Goal: Task Accomplishment & Management: Use online tool/utility

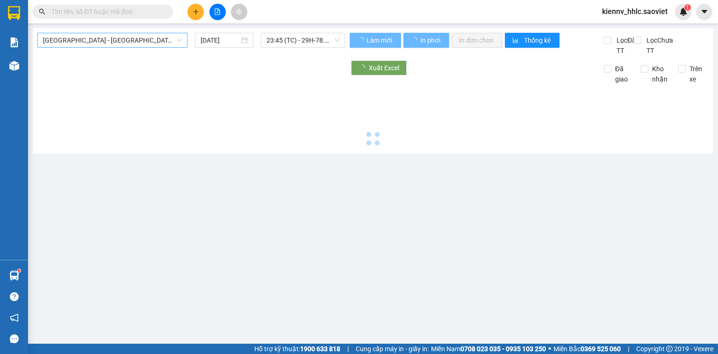
type input "[DATE]"
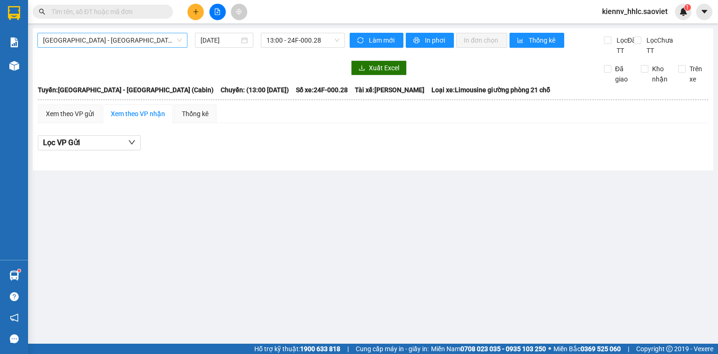
click at [108, 37] on span "[GEOGRAPHIC_DATA] - [GEOGRAPHIC_DATA] (Cabin)" at bounding box center [112, 40] width 139 height 14
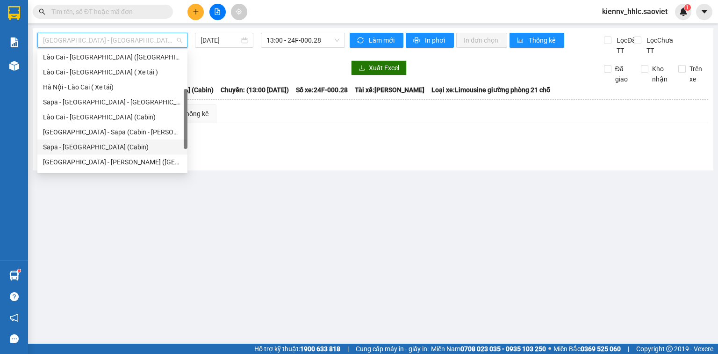
scroll to position [75, 0]
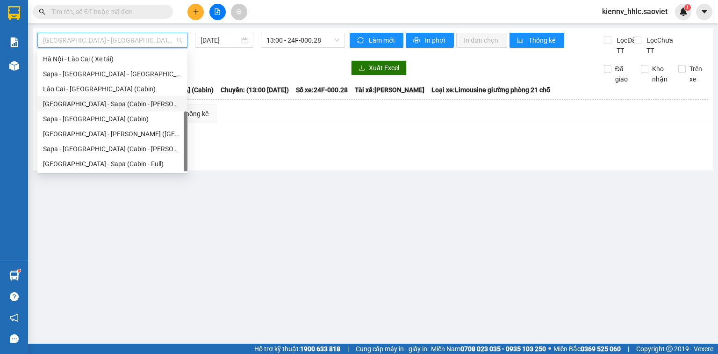
click at [146, 107] on div "[GEOGRAPHIC_DATA] - Sapa (Cabin - [PERSON_NAME])" at bounding box center [112, 104] width 139 height 10
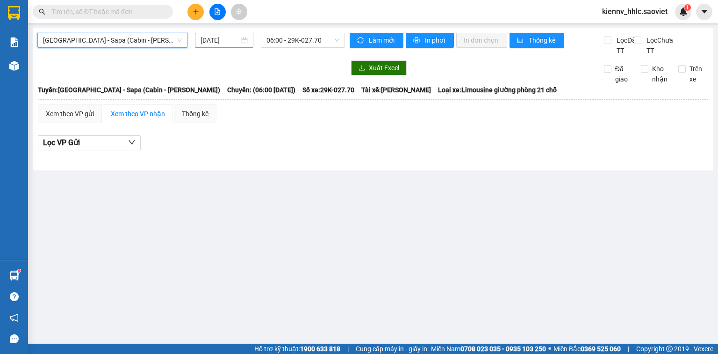
click at [209, 41] on input "[DATE]" at bounding box center [220, 40] width 38 height 10
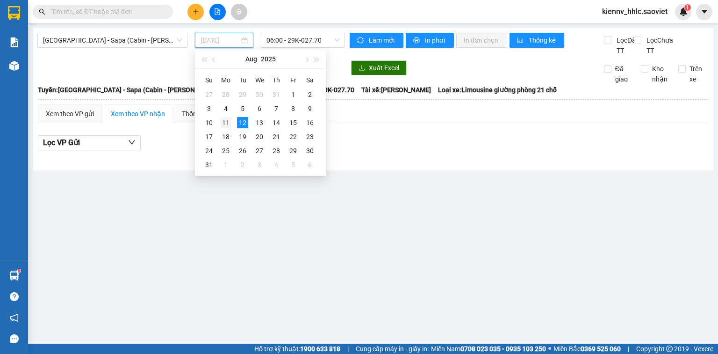
click at [222, 120] on div "11" at bounding box center [225, 122] width 11 height 11
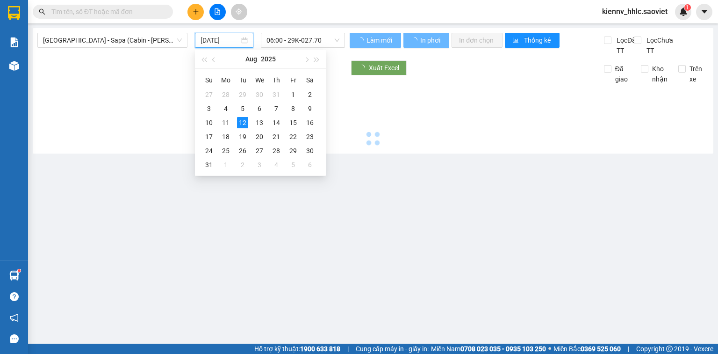
type input "[DATE]"
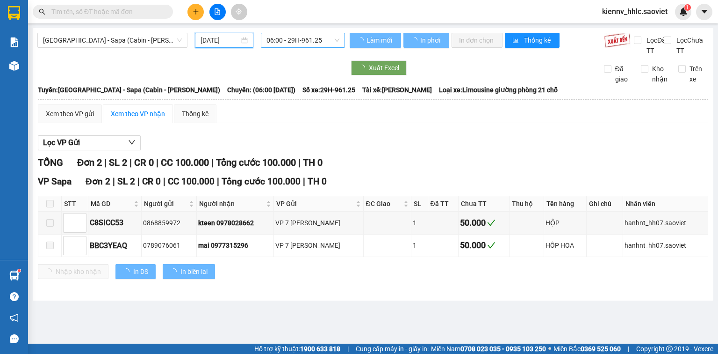
click at [280, 37] on span "06:00 - 29H-961.25" at bounding box center [303, 40] width 73 height 14
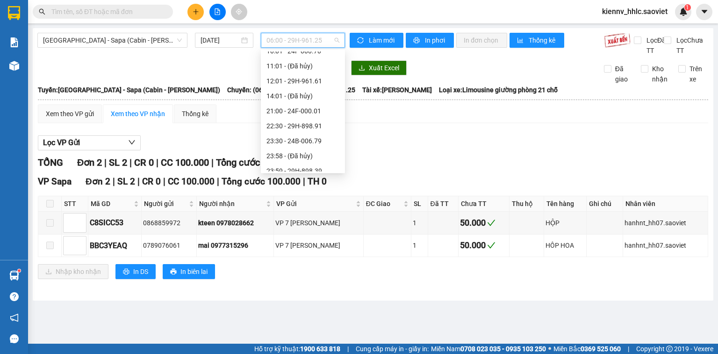
scroll to position [75, 0]
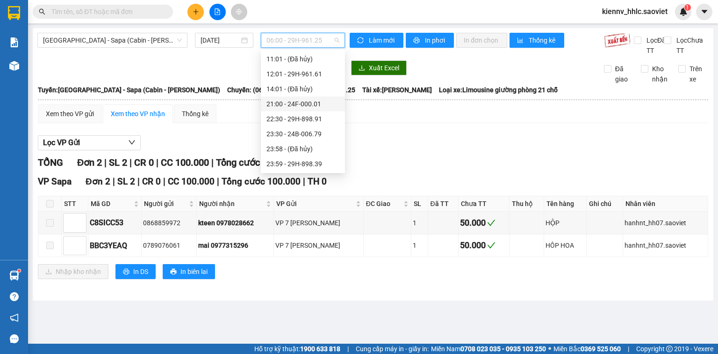
click at [326, 107] on div "21:00 - 24F-000.01" at bounding box center [303, 104] width 73 height 10
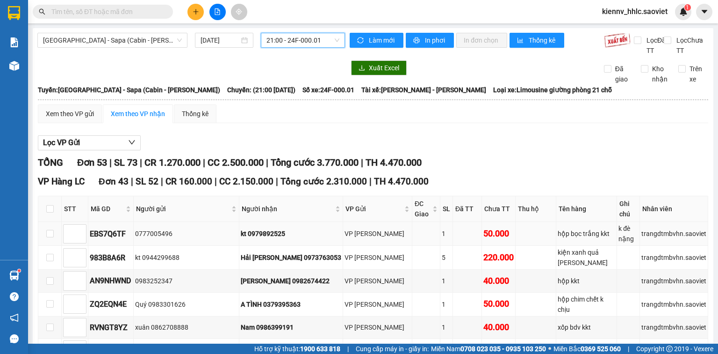
scroll to position [112, 0]
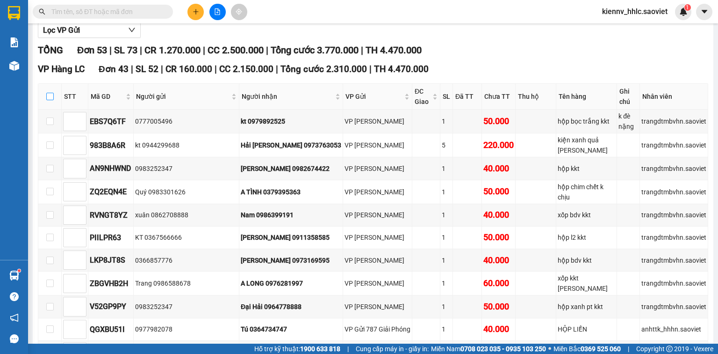
click at [51, 100] on input "checkbox" at bounding box center [49, 96] width 7 height 7
checkbox input "true"
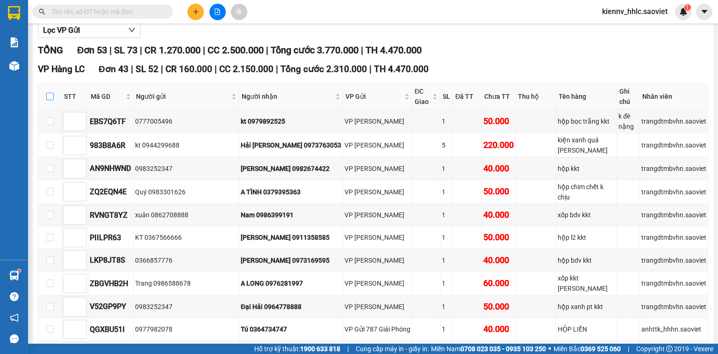
checkbox input "true"
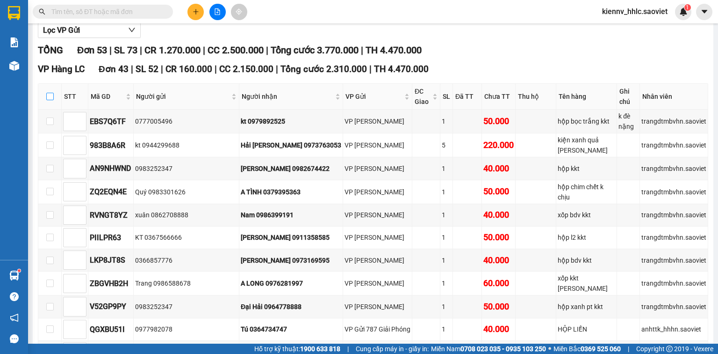
checkbox input "true"
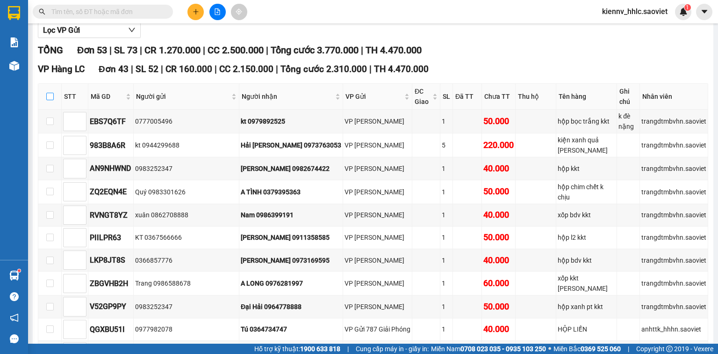
checkbox input "true"
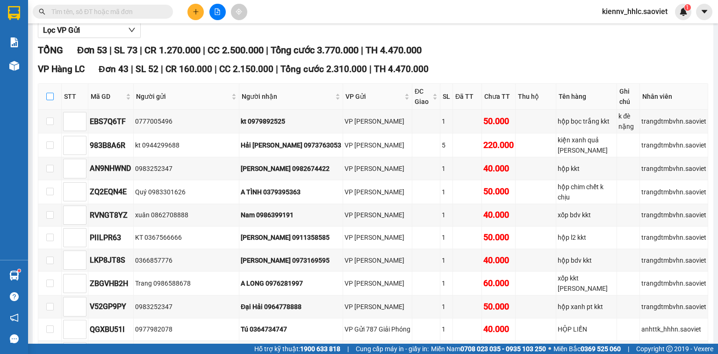
checkbox input "true"
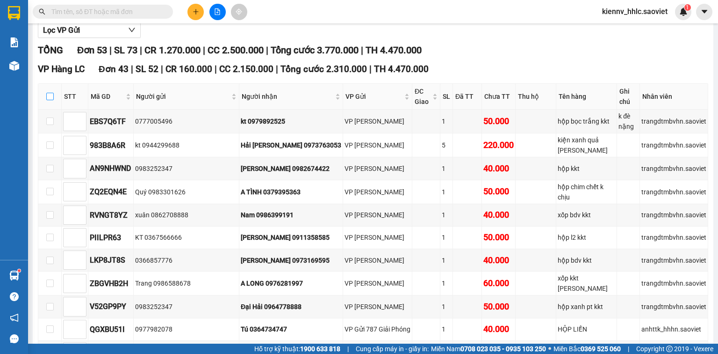
checkbox input "true"
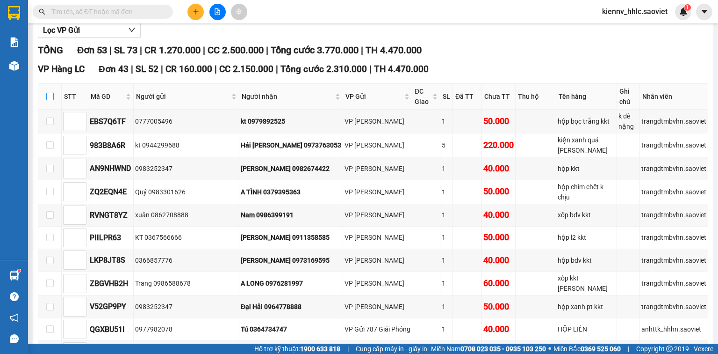
checkbox input "true"
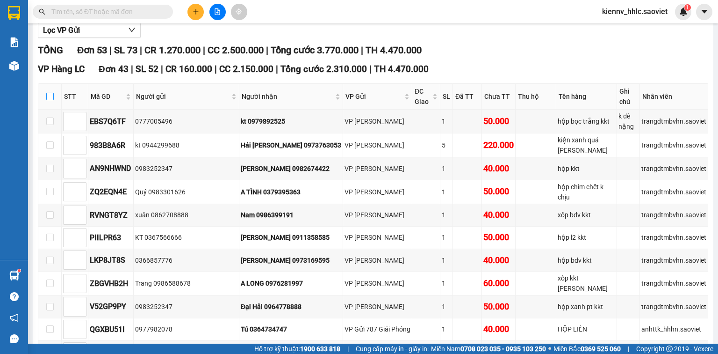
checkbox input "true"
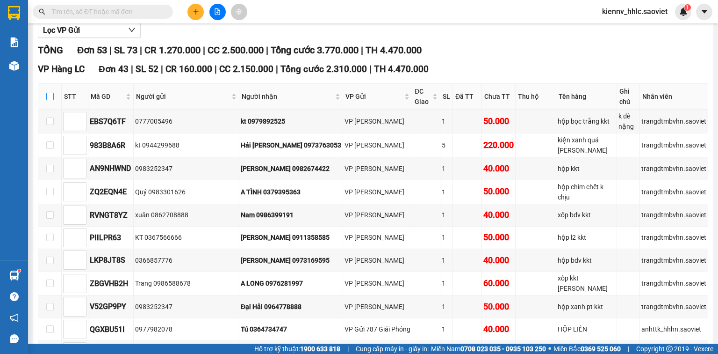
checkbox input "true"
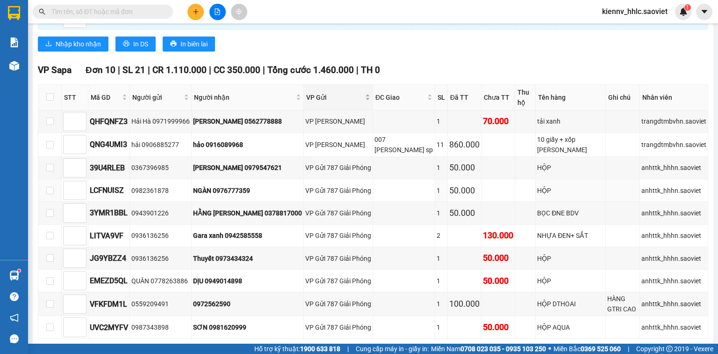
scroll to position [1117, 0]
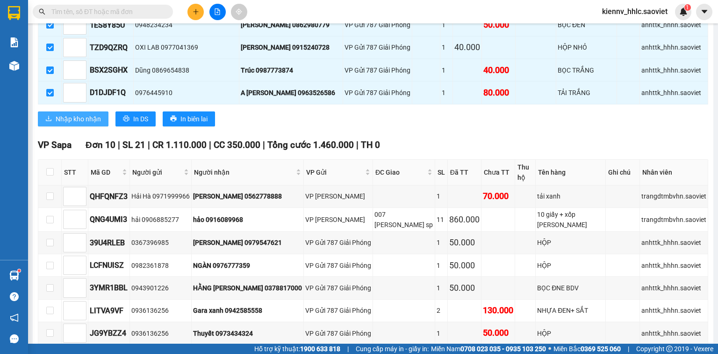
click at [90, 114] on span "Nhập kho nhận" at bounding box center [78, 119] width 45 height 10
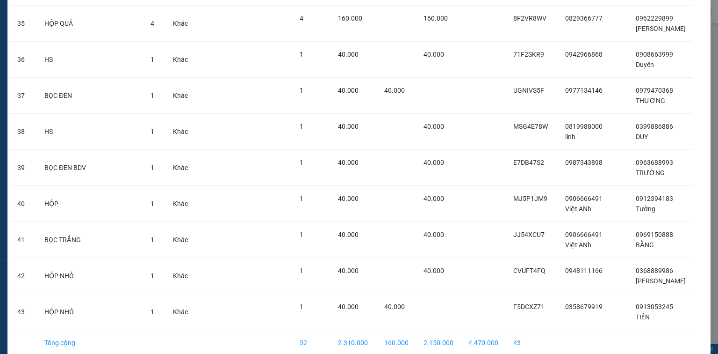
scroll to position [1337, 0]
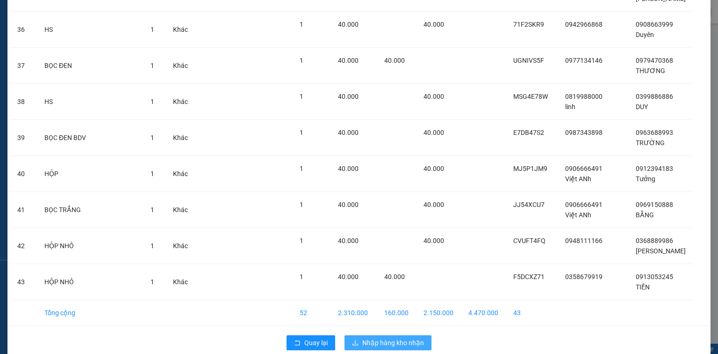
click at [404, 335] on button "Nhập hàng kho nhận" at bounding box center [388, 342] width 87 height 15
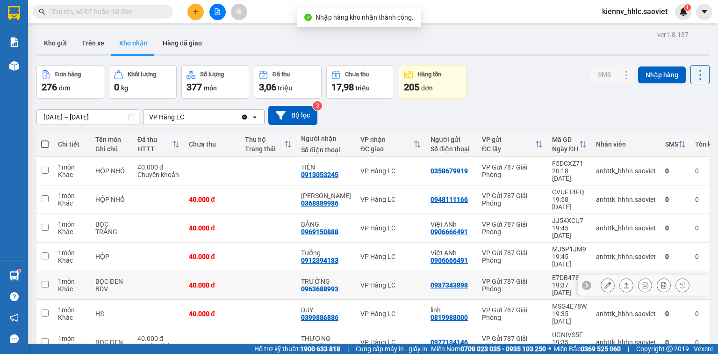
scroll to position [64, 0]
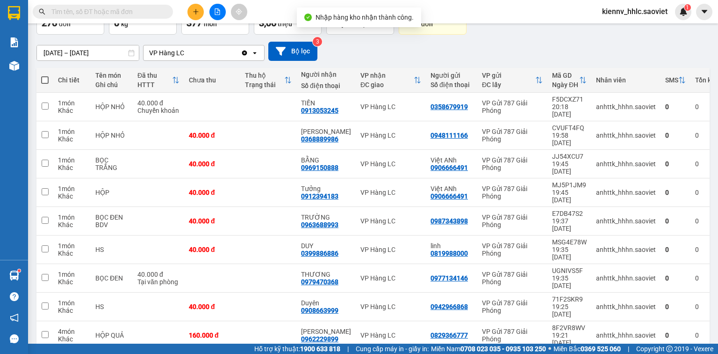
click at [41, 77] on span at bounding box center [44, 79] width 7 height 7
click at [45, 75] on input "checkbox" at bounding box center [45, 75] width 0 height 0
checkbox input "true"
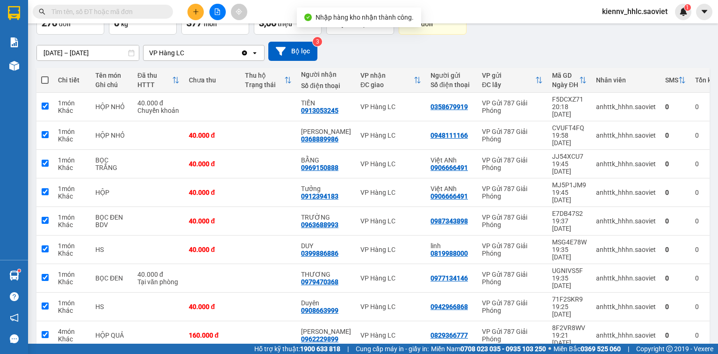
checkbox input "true"
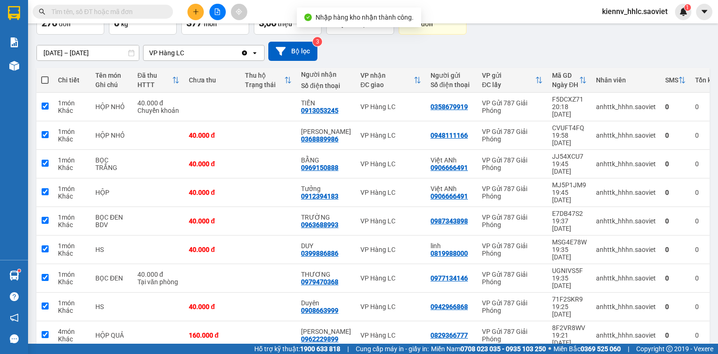
checkbox input "true"
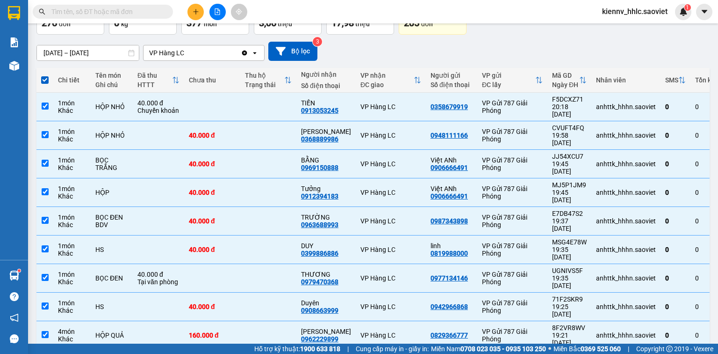
scroll to position [0, 0]
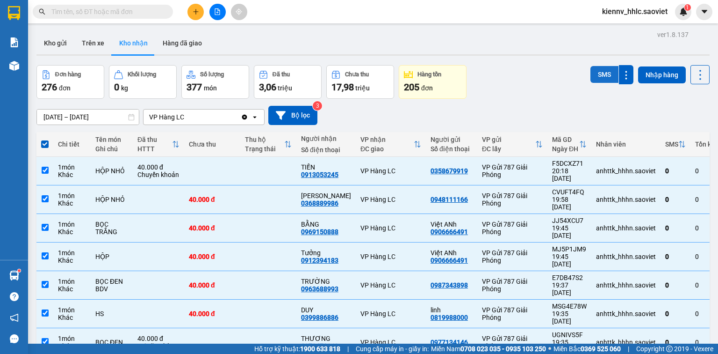
click at [595, 75] on button "SMS" at bounding box center [605, 74] width 28 height 17
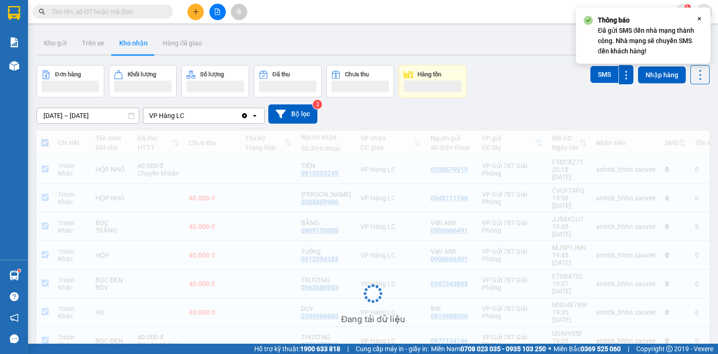
scroll to position [63, 0]
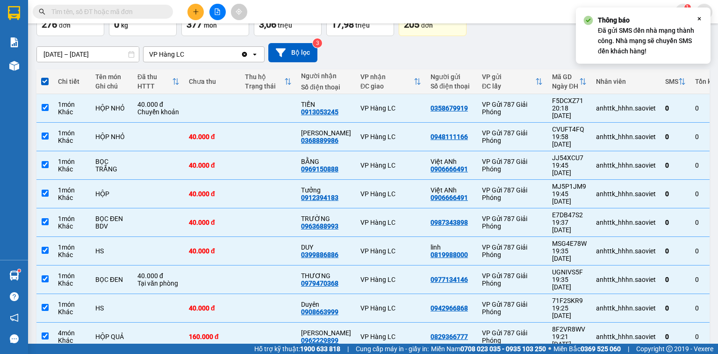
checkbox input "false"
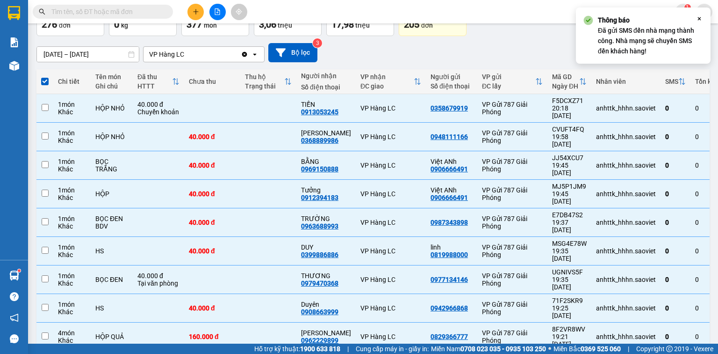
checkbox input "false"
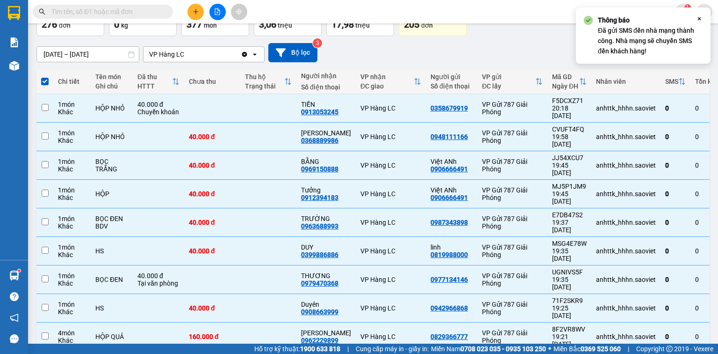
checkbox input "false"
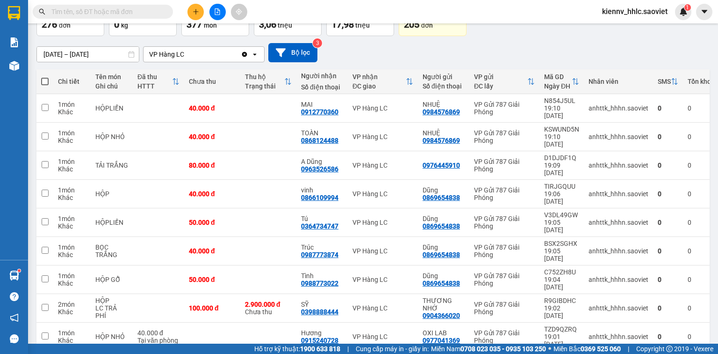
click at [45, 82] on span at bounding box center [44, 81] width 7 height 7
click at [45, 77] on input "checkbox" at bounding box center [45, 77] width 0 height 0
checkbox input "true"
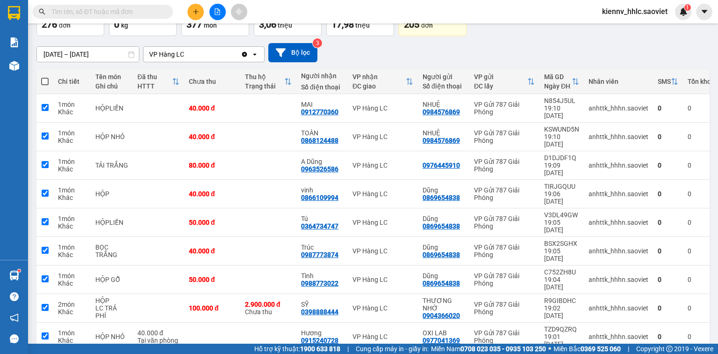
checkbox input "true"
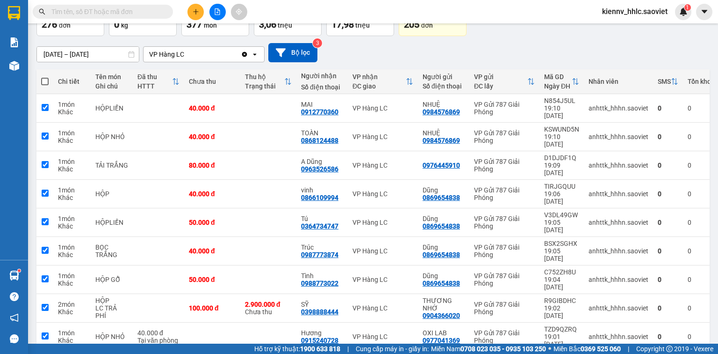
checkbox input "true"
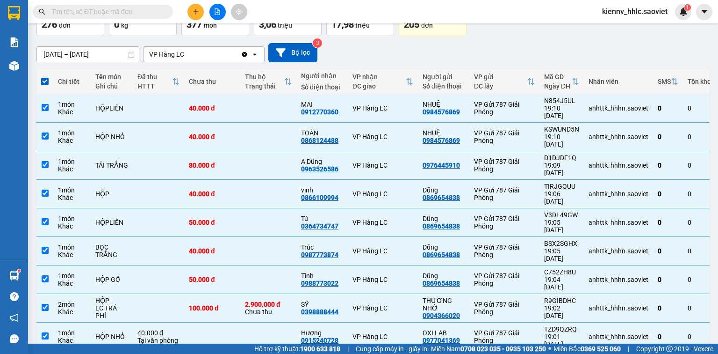
scroll to position [25, 0]
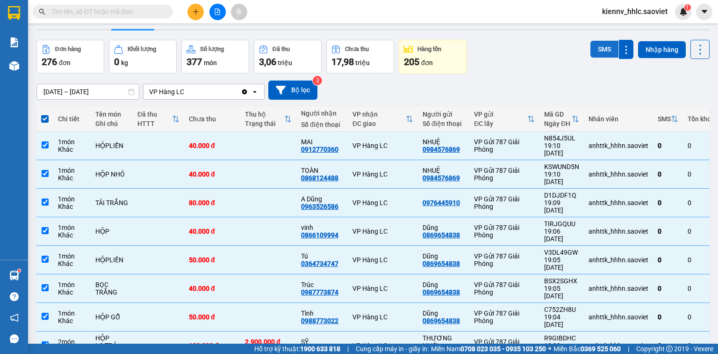
click at [606, 50] on button "SMS" at bounding box center [605, 49] width 28 height 17
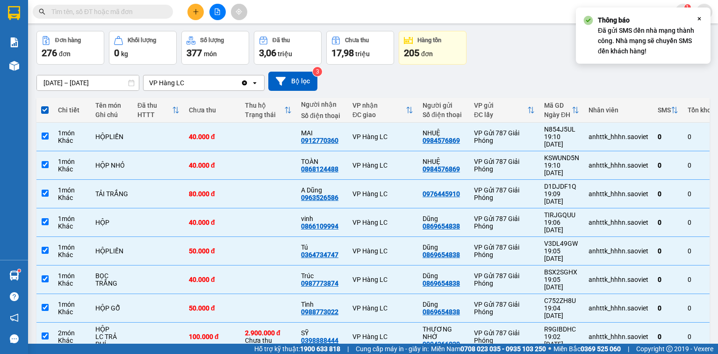
scroll to position [72, 0]
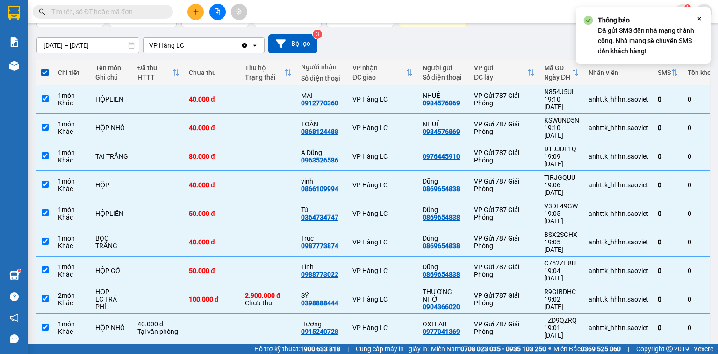
checkbox input "false"
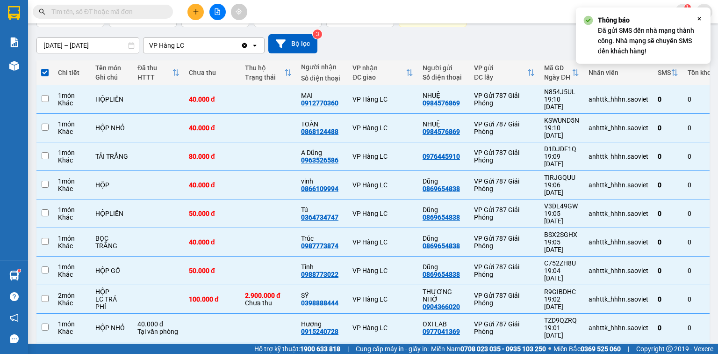
checkbox input "false"
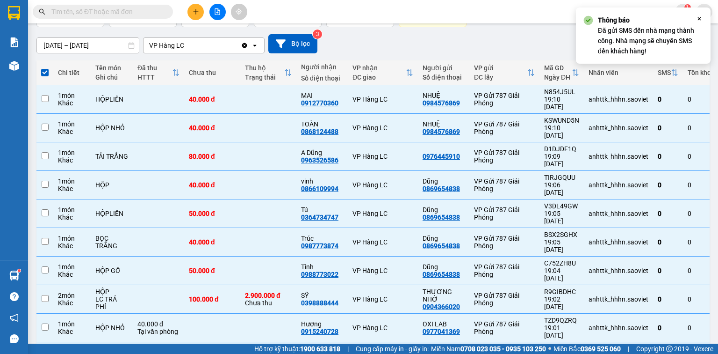
checkbox input "false"
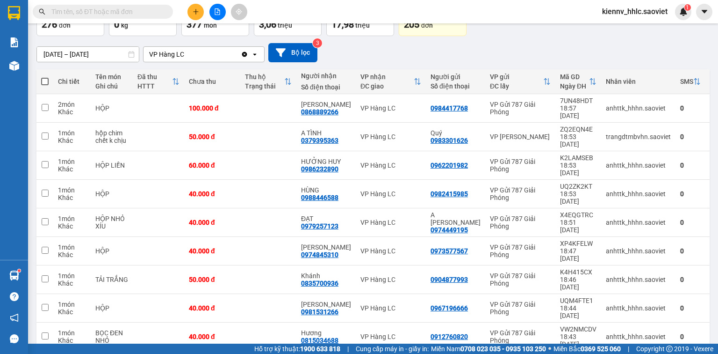
scroll to position [64, 0]
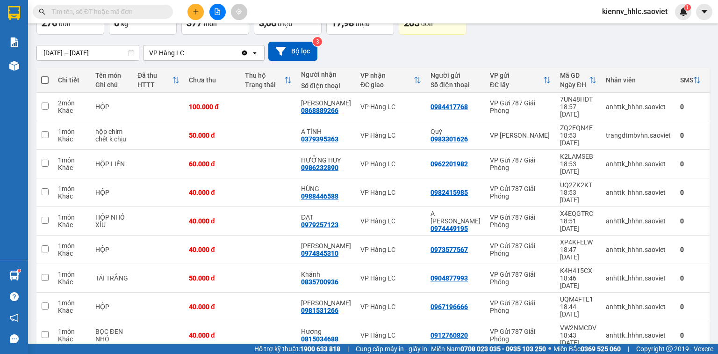
click at [43, 77] on span at bounding box center [44, 79] width 7 height 7
click at [45, 75] on input "checkbox" at bounding box center [45, 75] width 0 height 0
checkbox input "true"
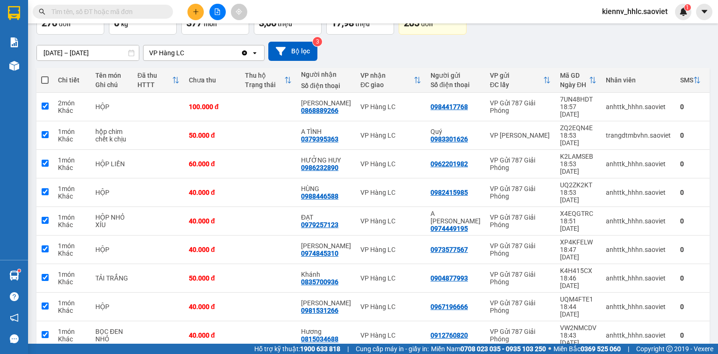
checkbox input "true"
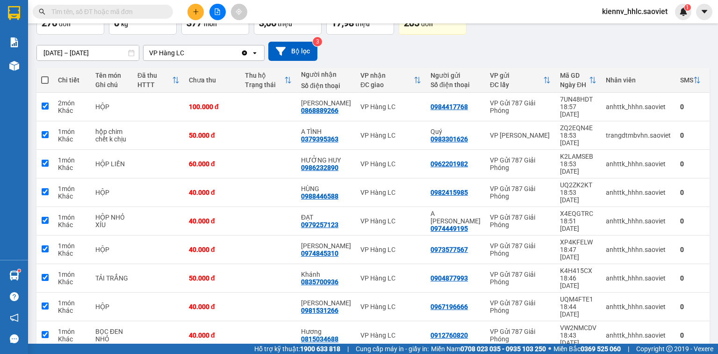
checkbox input "true"
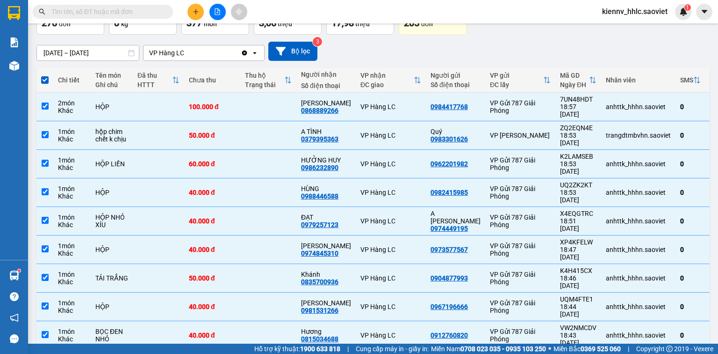
scroll to position [0, 0]
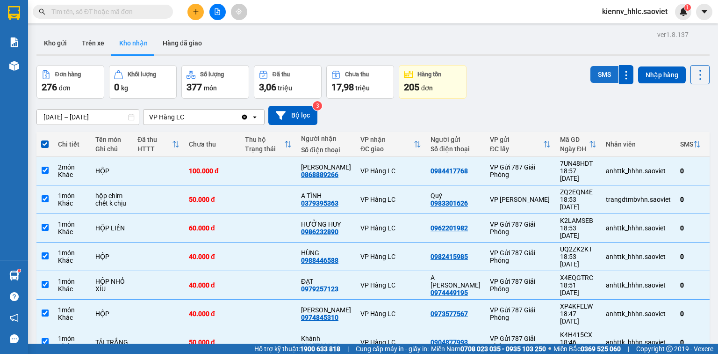
click at [603, 70] on button "SMS" at bounding box center [605, 74] width 28 height 17
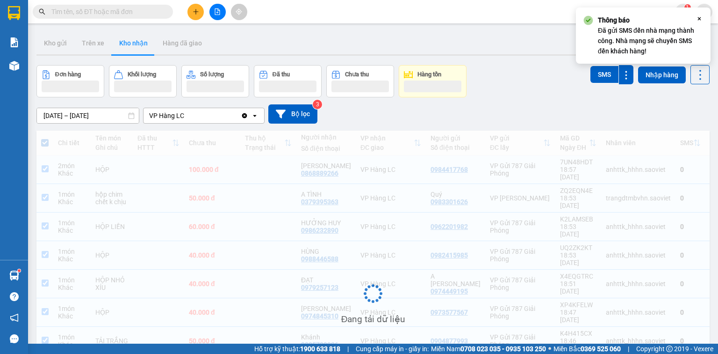
scroll to position [63, 0]
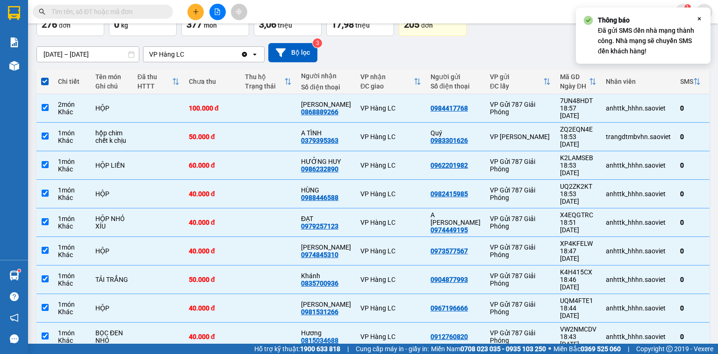
checkbox input "false"
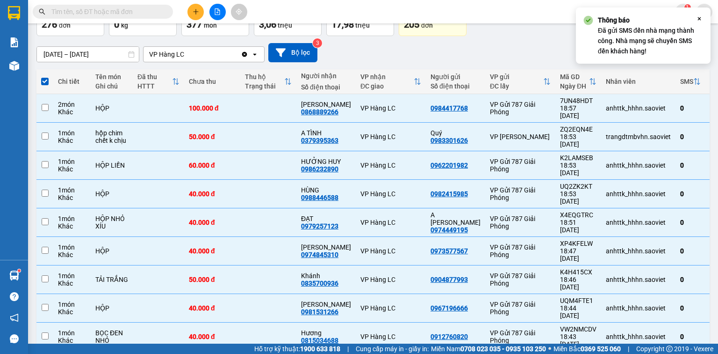
checkbox input "false"
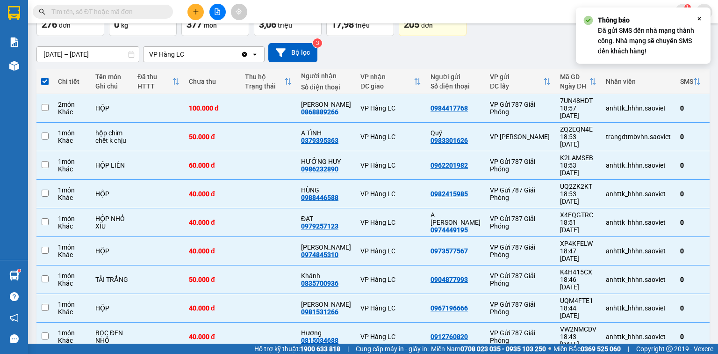
checkbox input "false"
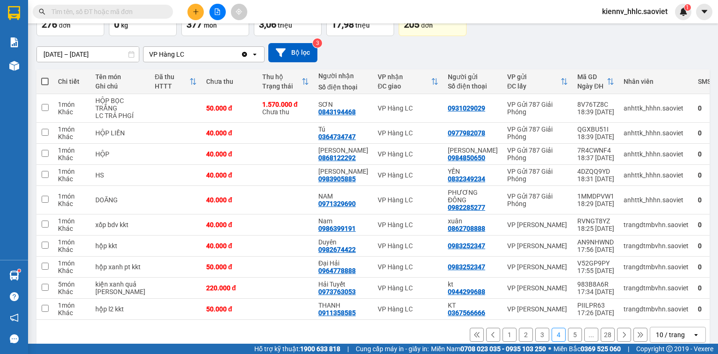
click at [43, 80] on span at bounding box center [44, 81] width 7 height 7
click at [45, 77] on input "checkbox" at bounding box center [45, 77] width 0 height 0
checkbox input "true"
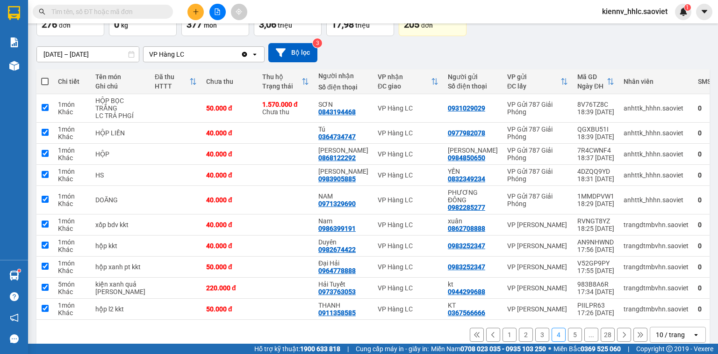
checkbox input "true"
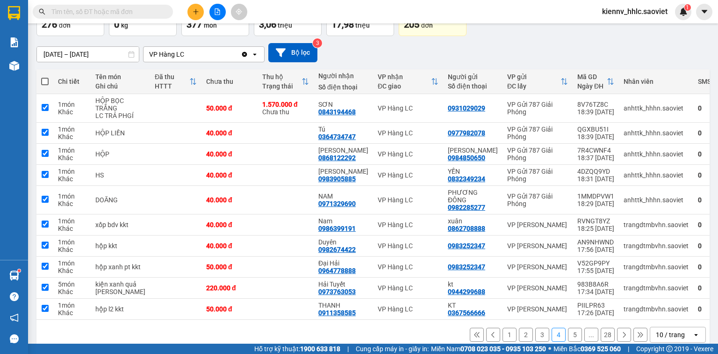
checkbox input "true"
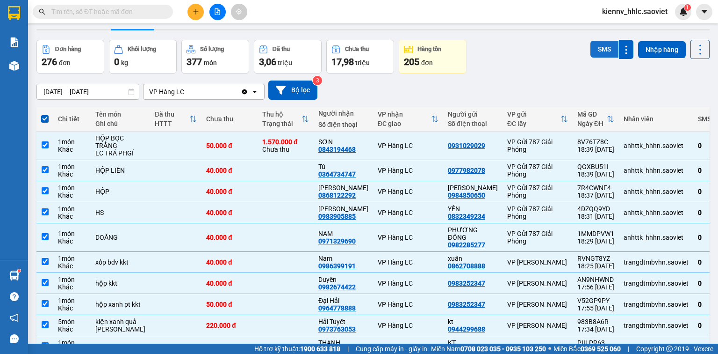
click at [601, 52] on button "SMS" at bounding box center [605, 49] width 28 height 17
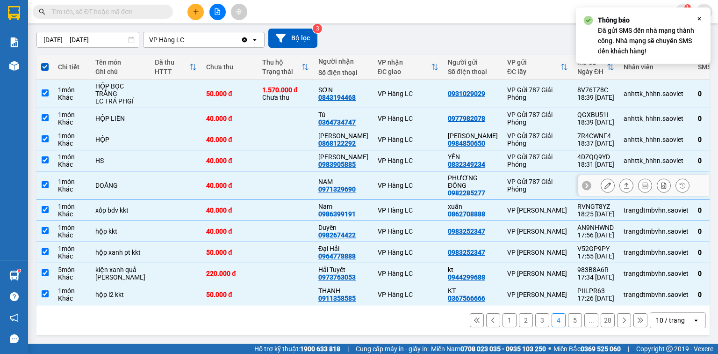
scroll to position [101, 0]
click at [568, 320] on button "5" at bounding box center [575, 320] width 14 height 14
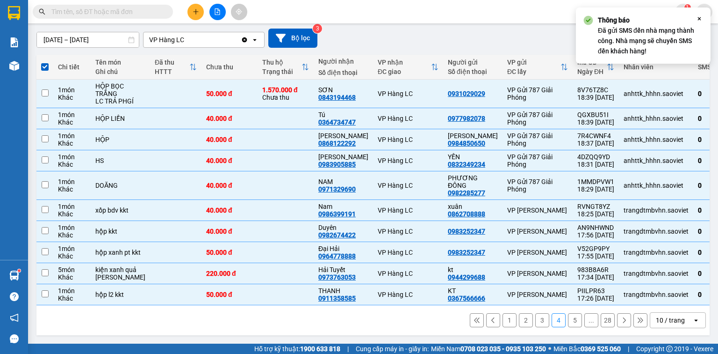
checkbox input "false"
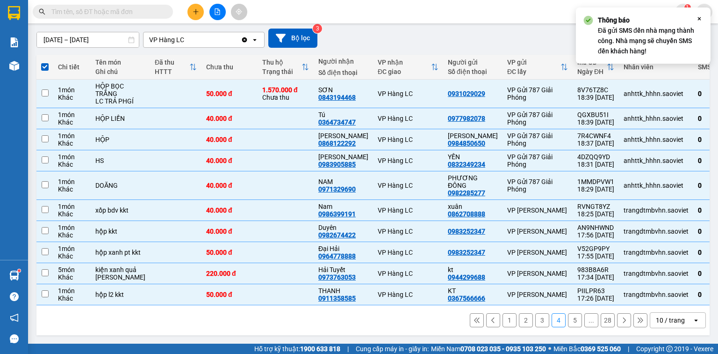
checkbox input "false"
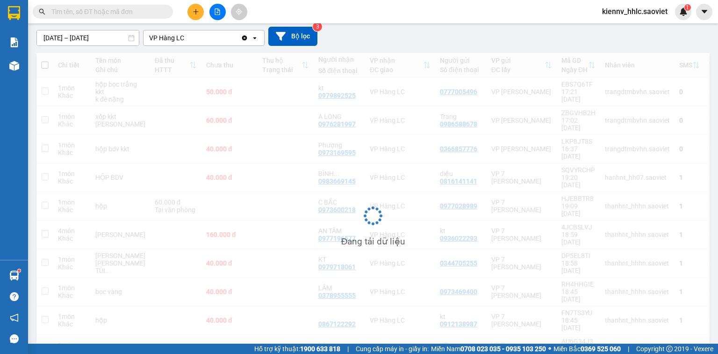
scroll to position [79, 0]
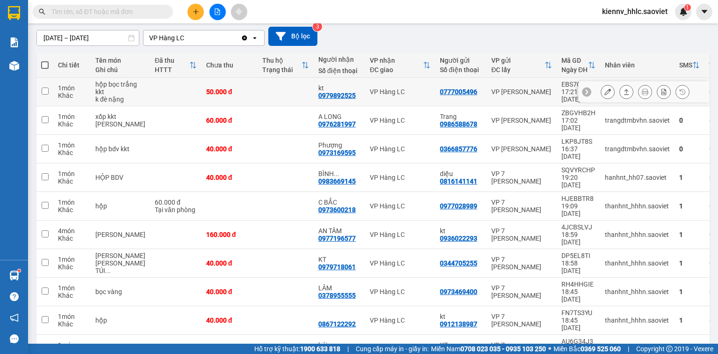
click at [275, 94] on td at bounding box center [286, 92] width 56 height 29
checkbox input "true"
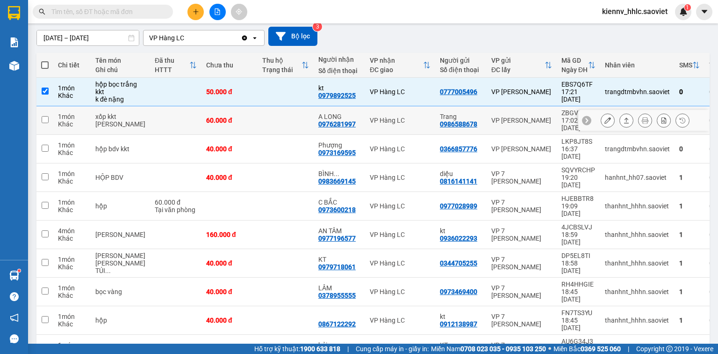
click at [274, 117] on td at bounding box center [286, 120] width 56 height 29
checkbox input "true"
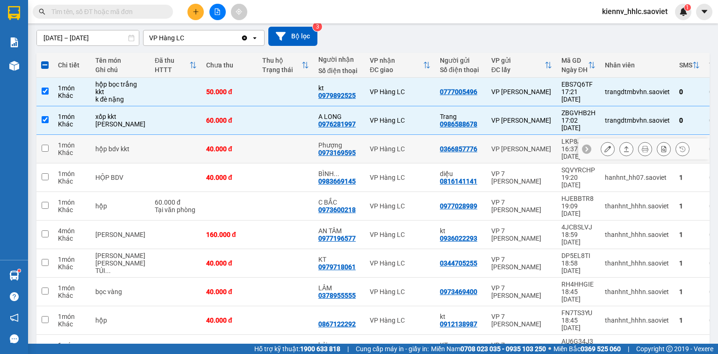
click at [267, 135] on td at bounding box center [286, 149] width 56 height 29
checkbox input "true"
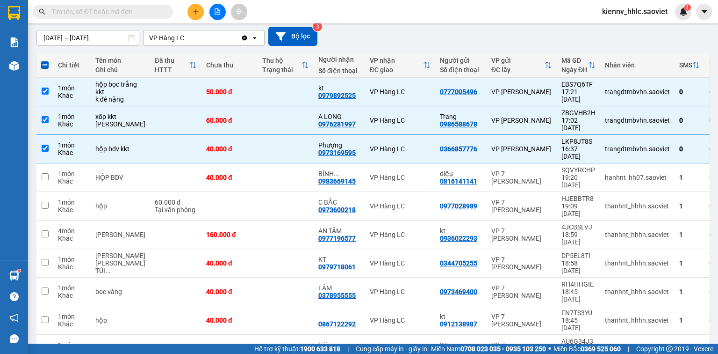
scroll to position [4, 0]
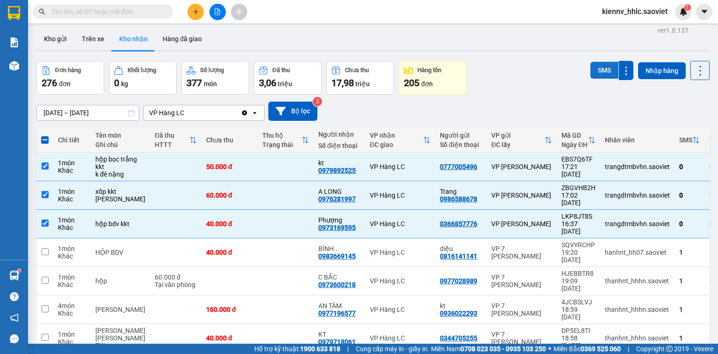
click at [604, 62] on button "SMS" at bounding box center [605, 70] width 28 height 17
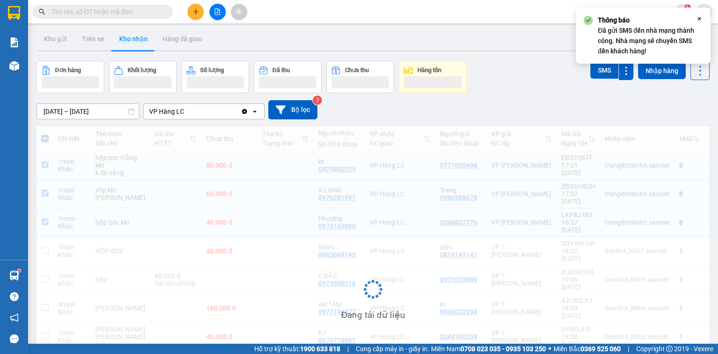
scroll to position [78, 0]
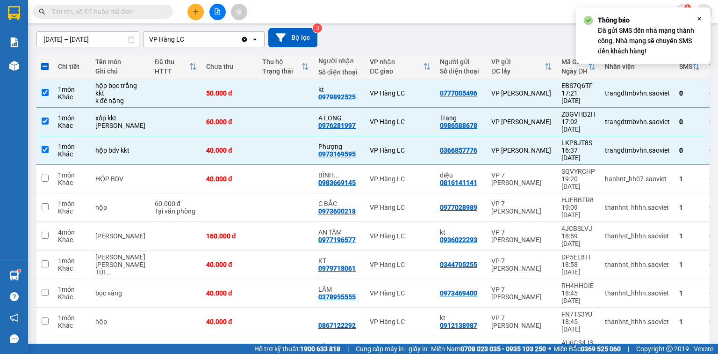
checkbox input "false"
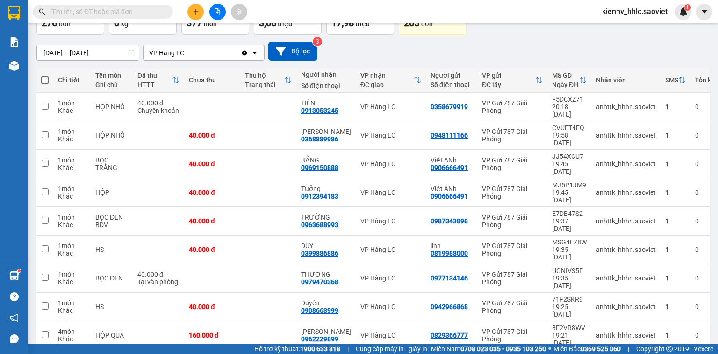
scroll to position [0, 0]
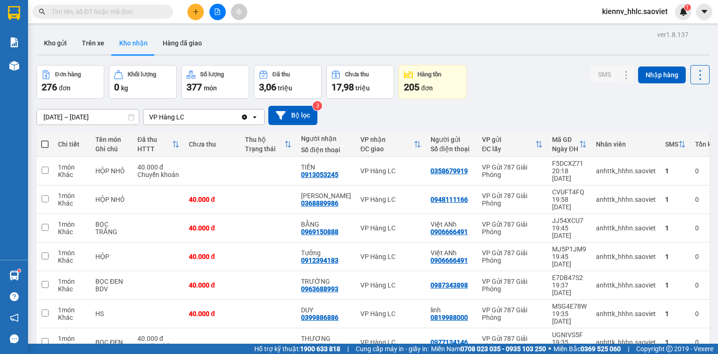
click at [210, 8] on button at bounding box center [217, 12] width 16 height 16
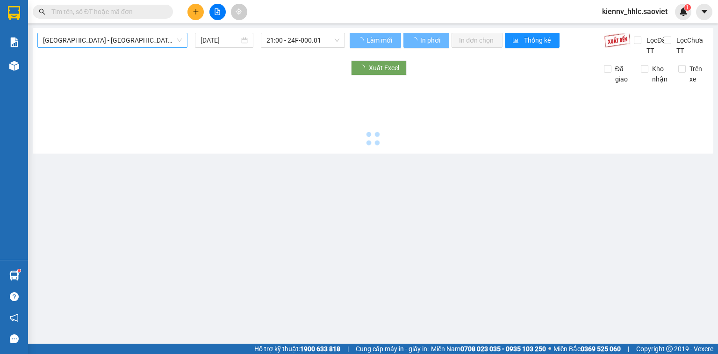
type input "[DATE]"
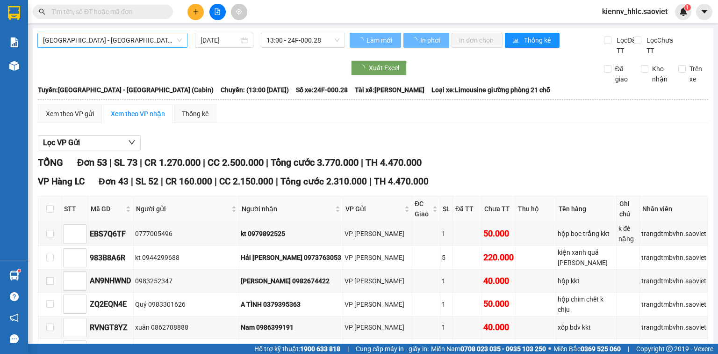
click at [106, 41] on span "[GEOGRAPHIC_DATA] - [GEOGRAPHIC_DATA] (Cabin)" at bounding box center [112, 40] width 139 height 14
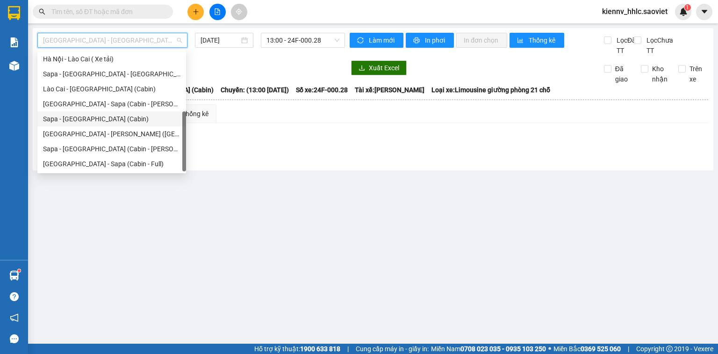
scroll to position [75, 0]
click at [121, 103] on div "[GEOGRAPHIC_DATA] - Sapa (Cabin - [PERSON_NAME])" at bounding box center [111, 104] width 137 height 10
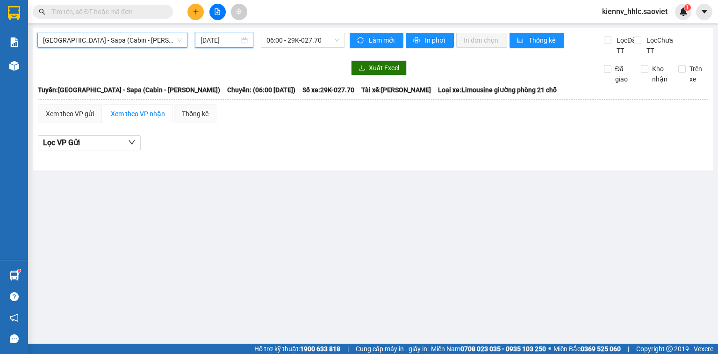
click at [218, 36] on input "[DATE]" at bounding box center [220, 40] width 38 height 10
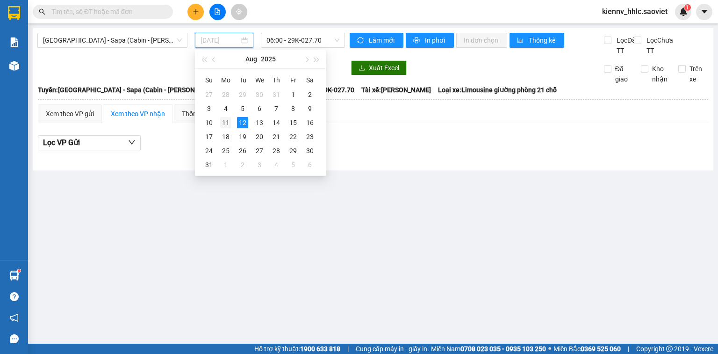
click at [224, 122] on div "11" at bounding box center [225, 122] width 11 height 11
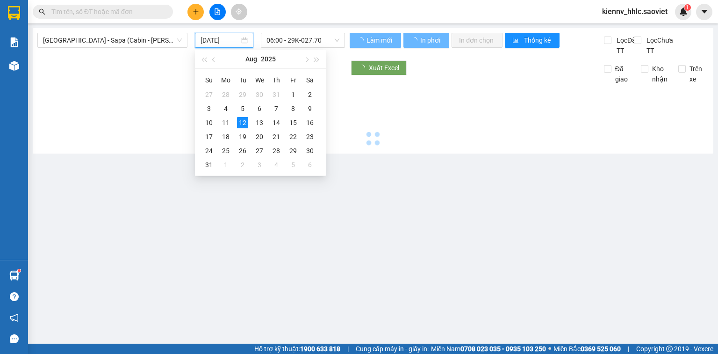
type input "[DATE]"
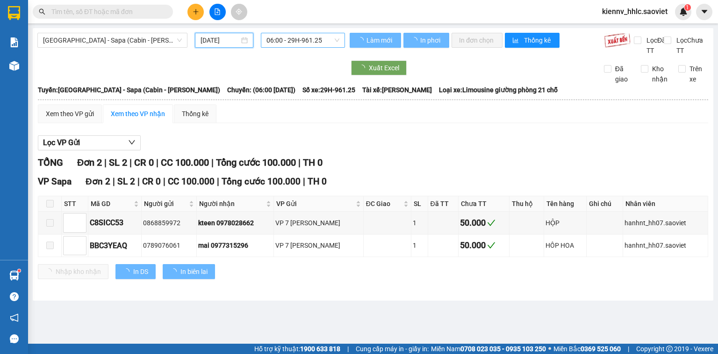
click at [301, 38] on span "06:00 - 29H-961.25" at bounding box center [303, 40] width 73 height 14
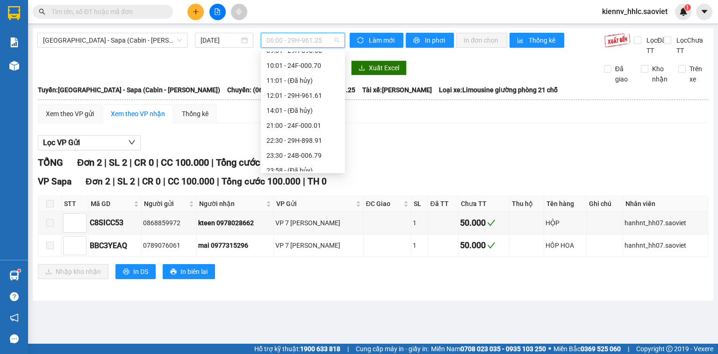
scroll to position [75, 0]
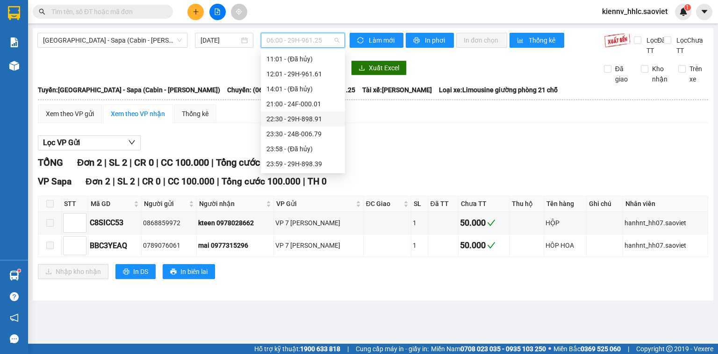
click at [319, 116] on div "22:30 - 29H-898.91" at bounding box center [303, 119] width 73 height 10
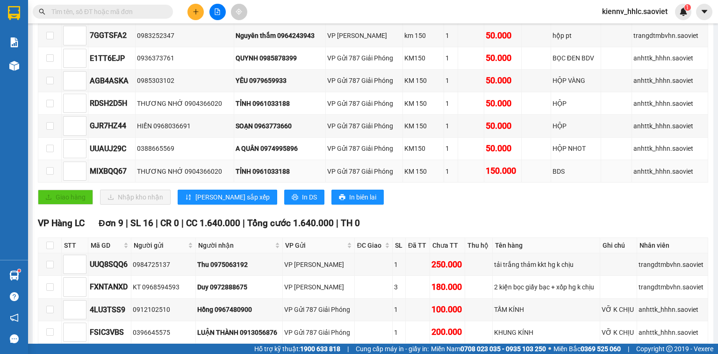
scroll to position [337, 0]
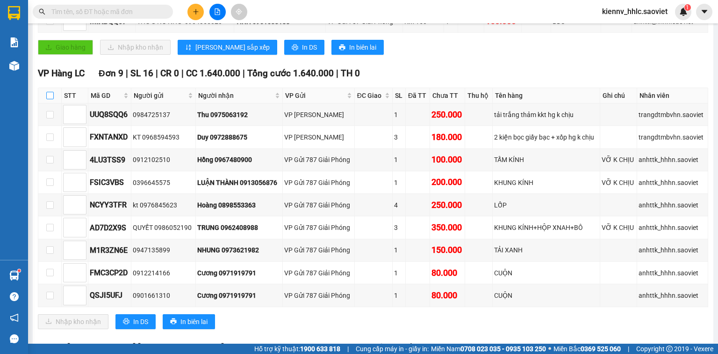
click at [49, 99] on input "checkbox" at bounding box center [49, 95] width 7 height 7
checkbox input "true"
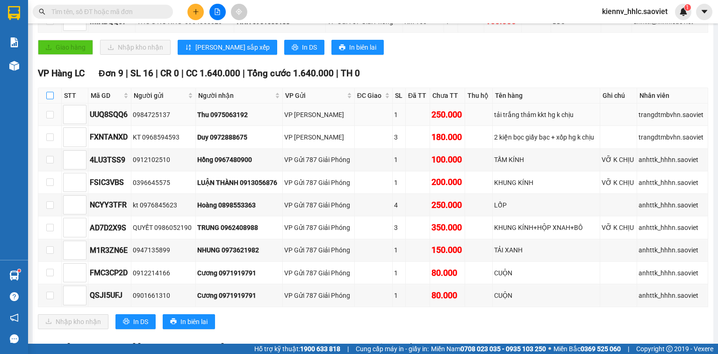
checkbox input "true"
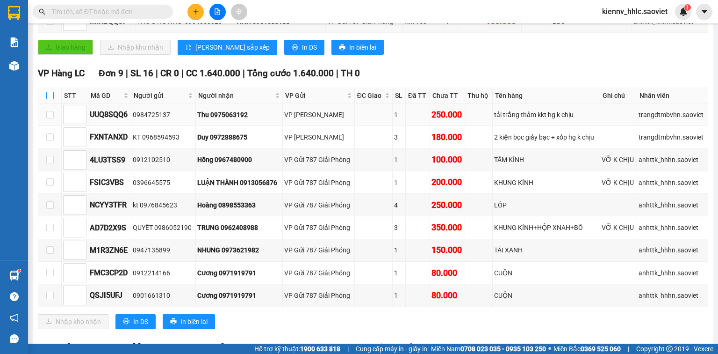
checkbox input "true"
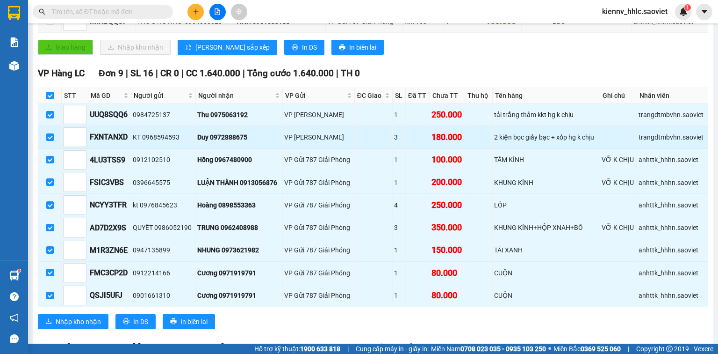
click at [49, 142] on label at bounding box center [49, 137] width 7 height 10
click at [49, 141] on input "checkbox" at bounding box center [49, 136] width 7 height 7
checkbox input "false"
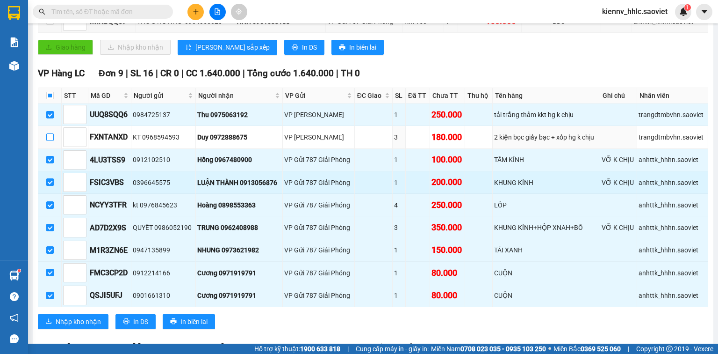
scroll to position [374, 0]
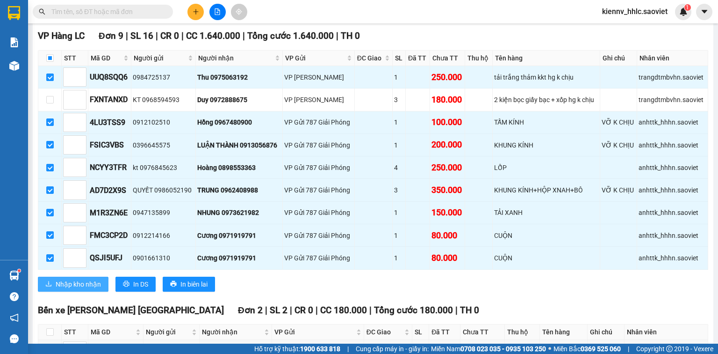
click at [84, 289] on span "Nhập kho nhận" at bounding box center [78, 284] width 45 height 10
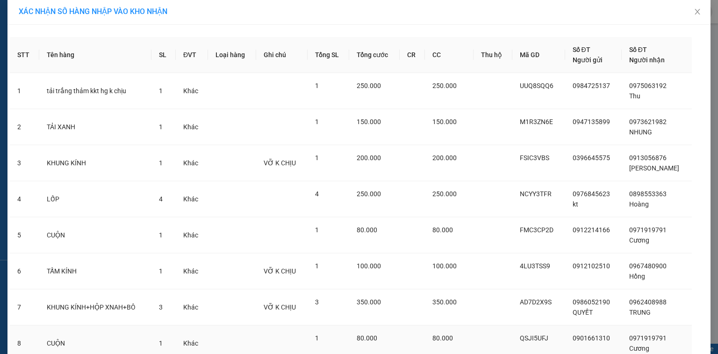
scroll to position [80, 0]
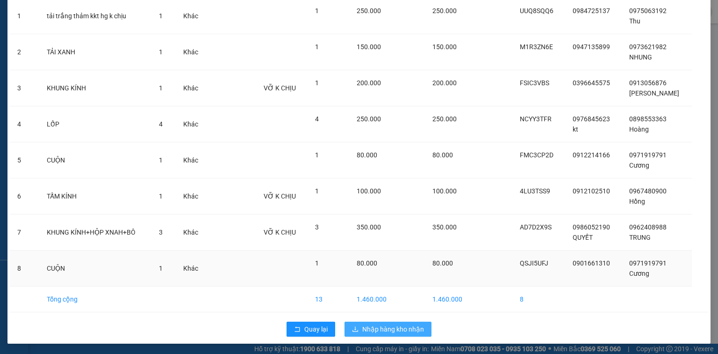
click at [392, 325] on span "Nhập hàng kho nhận" at bounding box center [393, 329] width 62 height 10
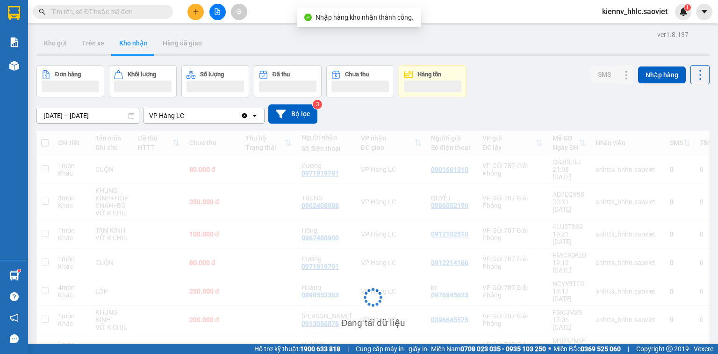
click at [223, 8] on button at bounding box center [217, 12] width 16 height 16
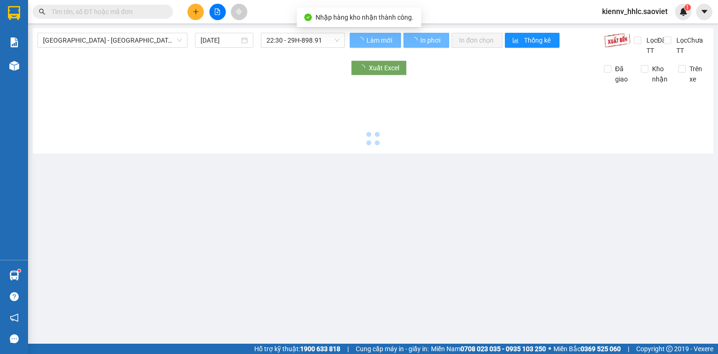
type input "[DATE]"
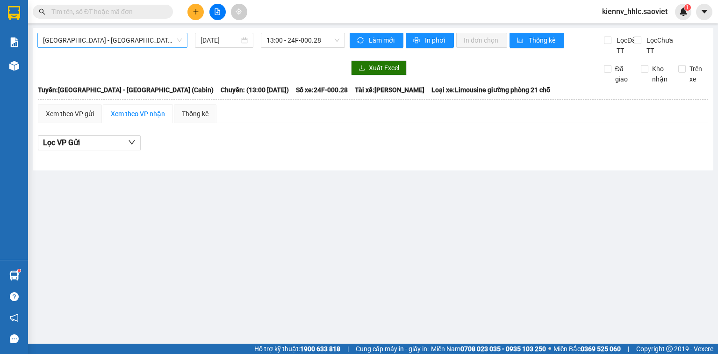
click at [158, 37] on span "[GEOGRAPHIC_DATA] - [GEOGRAPHIC_DATA] (Cabin)" at bounding box center [112, 40] width 139 height 14
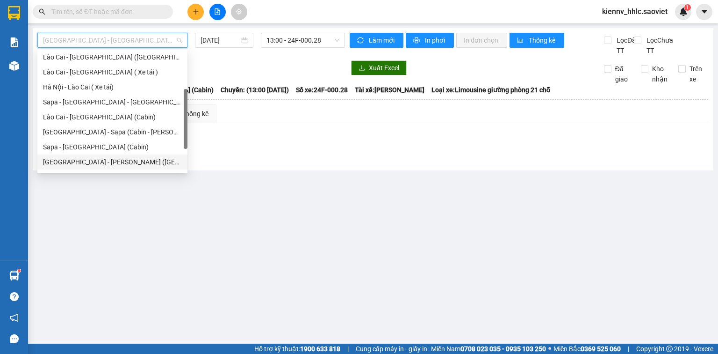
scroll to position [75, 0]
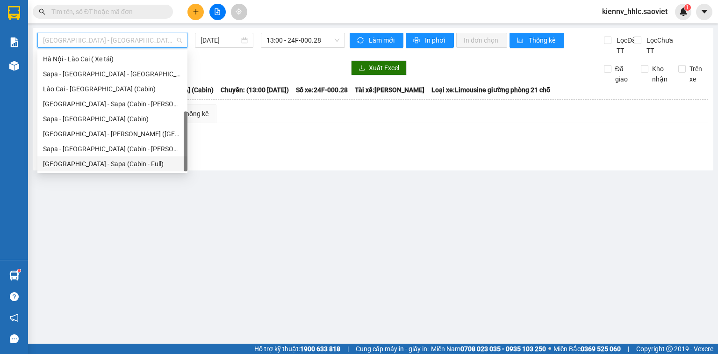
click at [139, 158] on div "[GEOGRAPHIC_DATA] - Sapa (Cabin - Full)" at bounding box center [112, 163] width 150 height 15
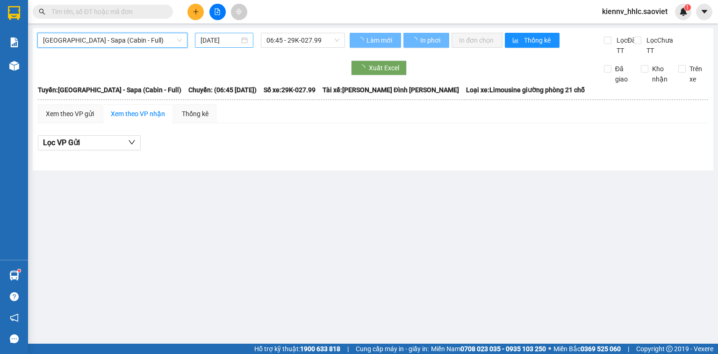
click at [224, 41] on input "[DATE]" at bounding box center [220, 40] width 38 height 10
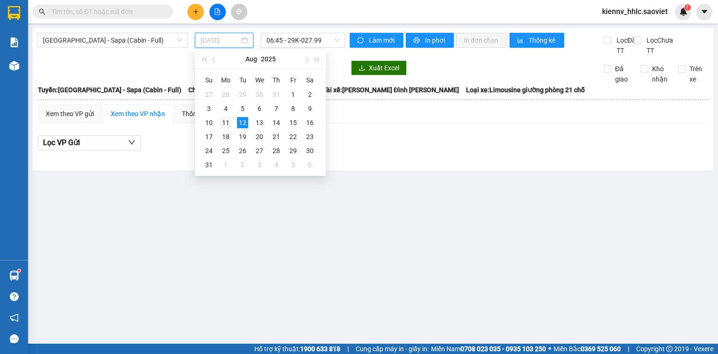
click at [228, 123] on div "11" at bounding box center [225, 122] width 11 height 11
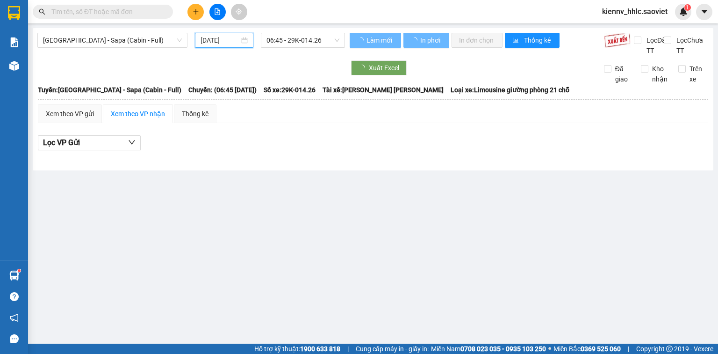
type input "[DATE]"
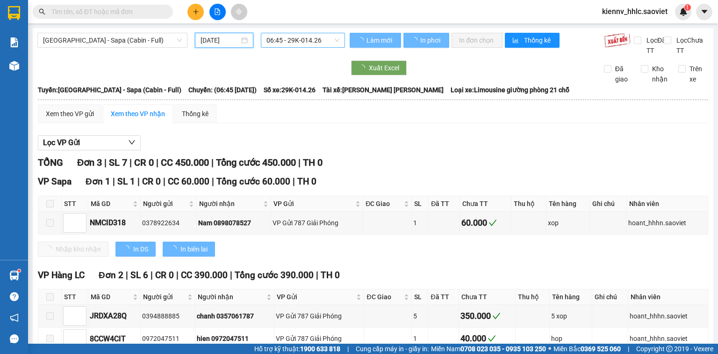
click at [314, 43] on span "06:45 - 29K-014.26" at bounding box center [303, 40] width 73 height 14
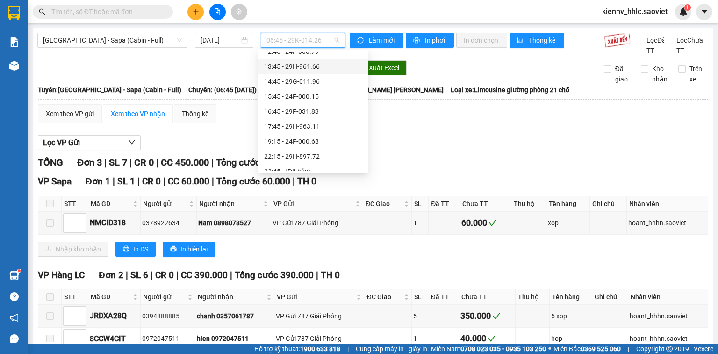
scroll to position [165, 0]
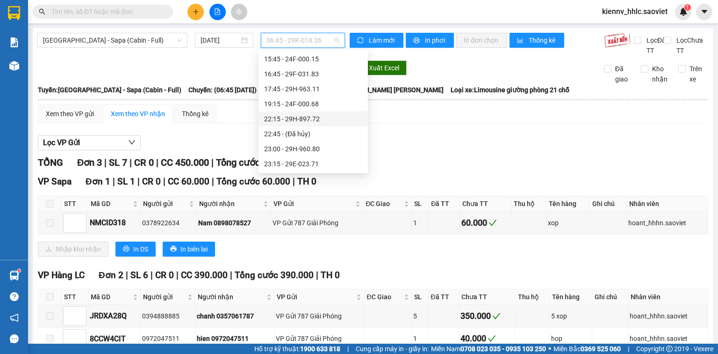
click at [322, 118] on div "22:15 - 29H-897.72" at bounding box center [313, 119] width 98 height 10
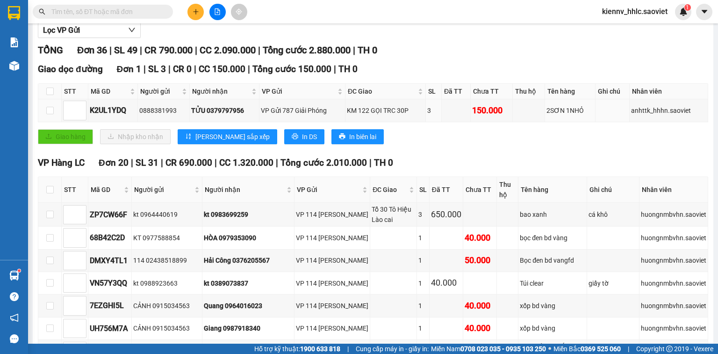
scroll to position [75, 0]
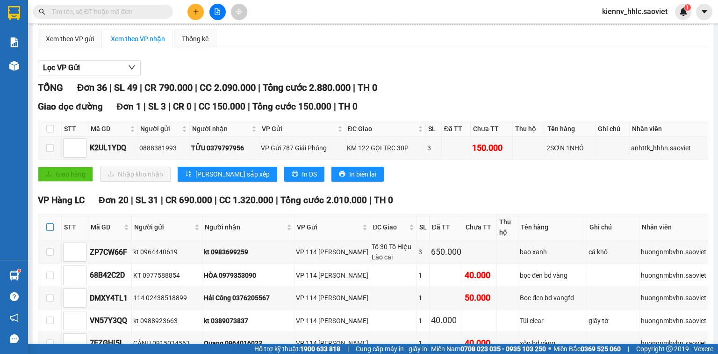
click at [52, 231] on input "checkbox" at bounding box center [49, 226] width 7 height 7
checkbox input "true"
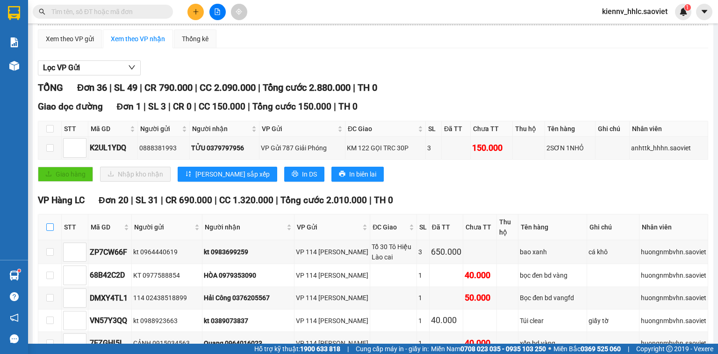
checkbox input "true"
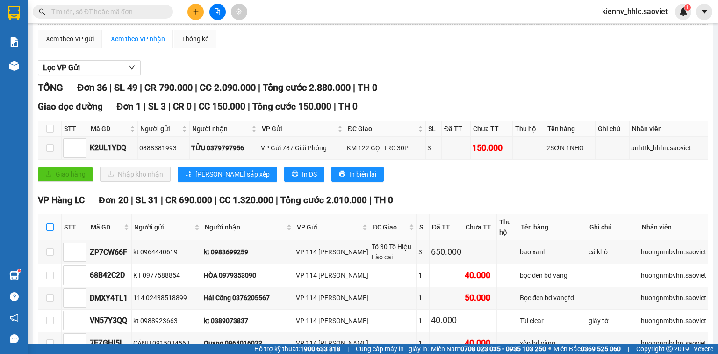
checkbox input "true"
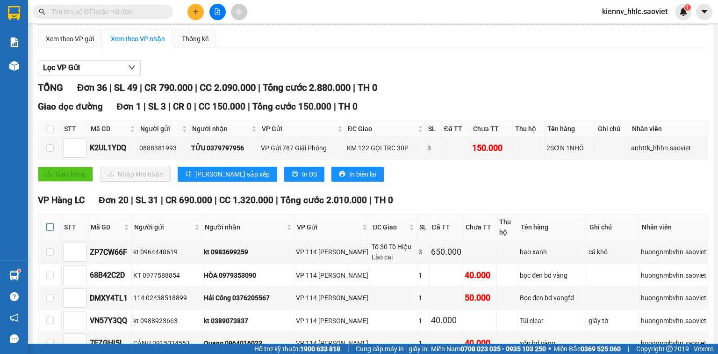
checkbox input "true"
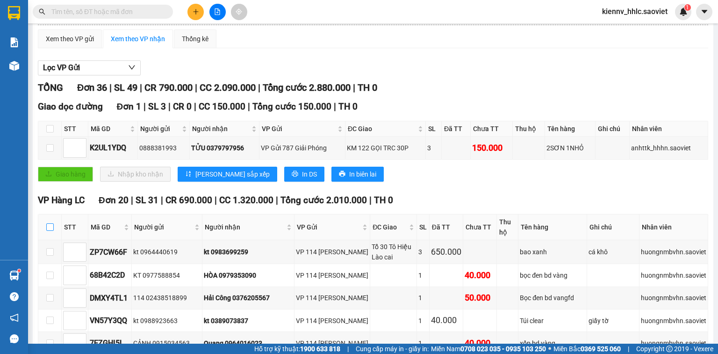
checkbox input "true"
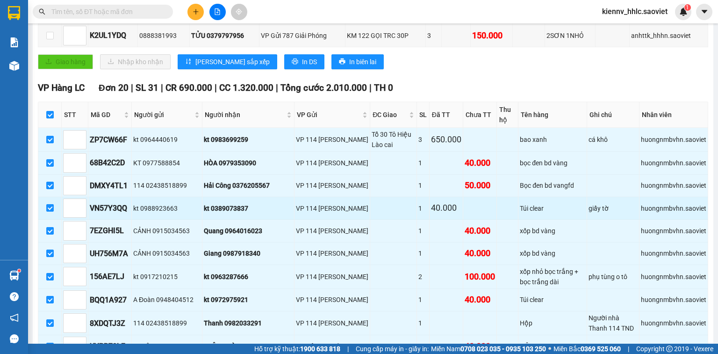
scroll to position [224, 0]
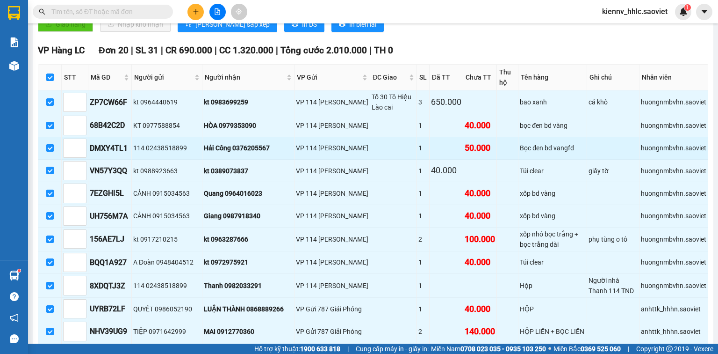
click at [49, 152] on input "checkbox" at bounding box center [49, 147] width 7 height 7
checkbox input "false"
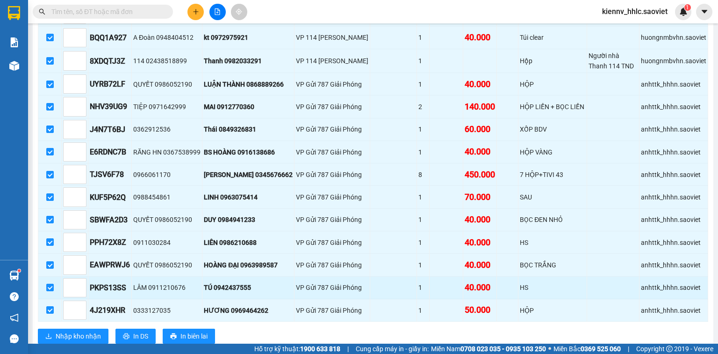
scroll to position [599, 0]
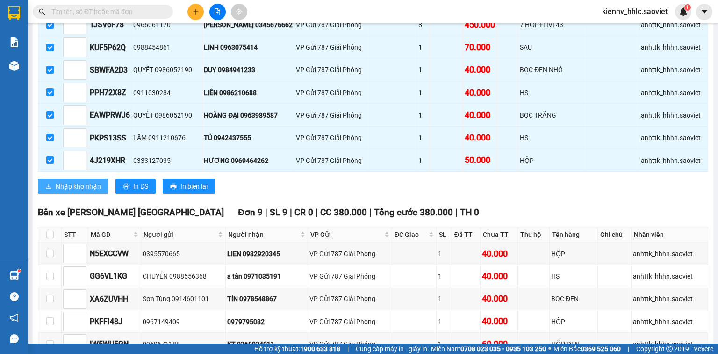
click at [97, 188] on span "Nhập kho nhận" at bounding box center [78, 186] width 45 height 10
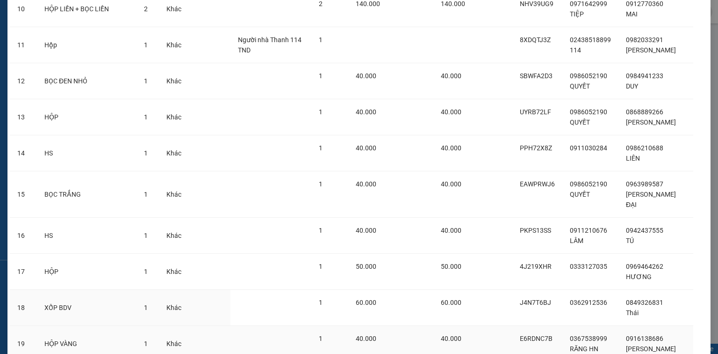
scroll to position [485, 0]
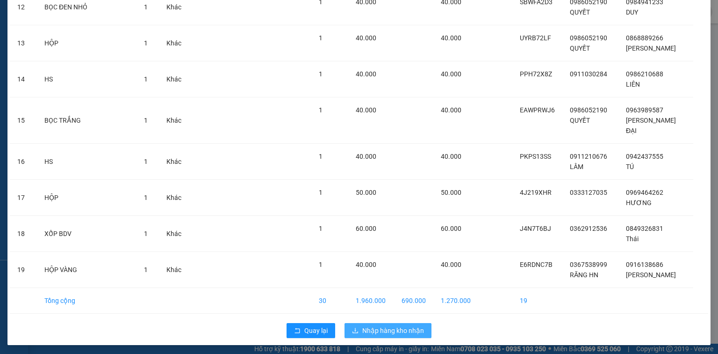
click at [395, 331] on span "Nhập hàng kho nhận" at bounding box center [393, 330] width 62 height 10
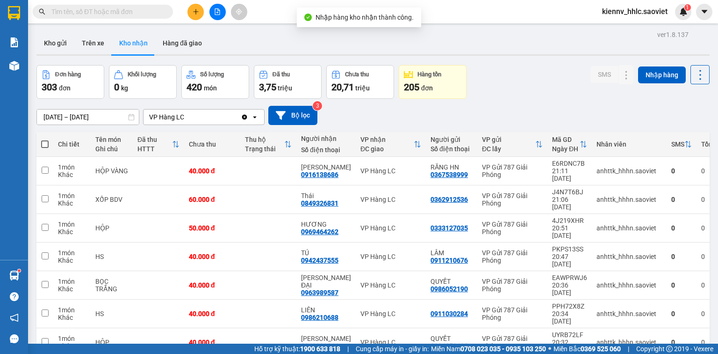
click at [47, 143] on span at bounding box center [44, 143] width 7 height 7
click at [45, 139] on input "checkbox" at bounding box center [45, 139] width 0 height 0
checkbox input "true"
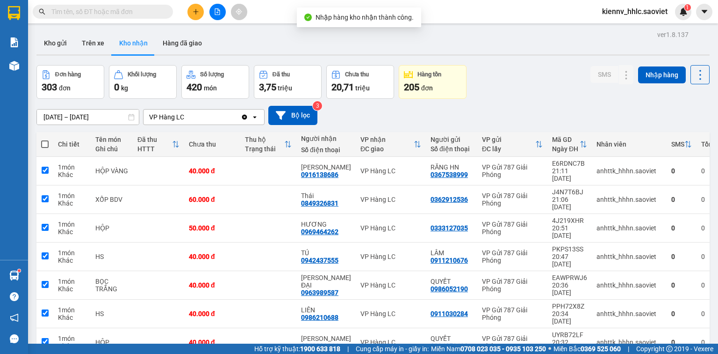
checkbox input "true"
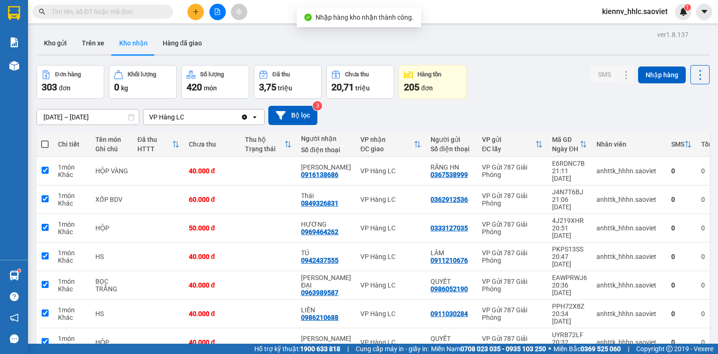
checkbox input "true"
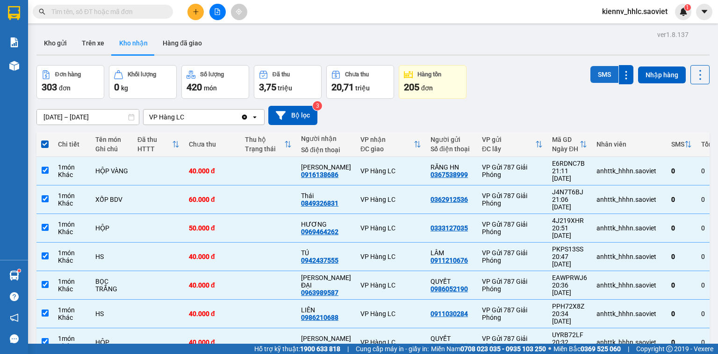
click at [597, 76] on button "SMS" at bounding box center [605, 74] width 28 height 17
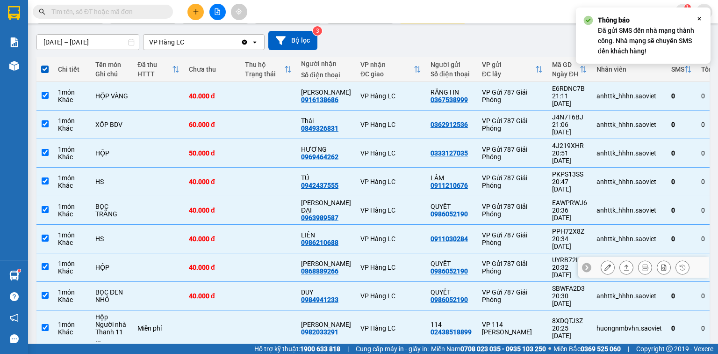
scroll to position [79, 0]
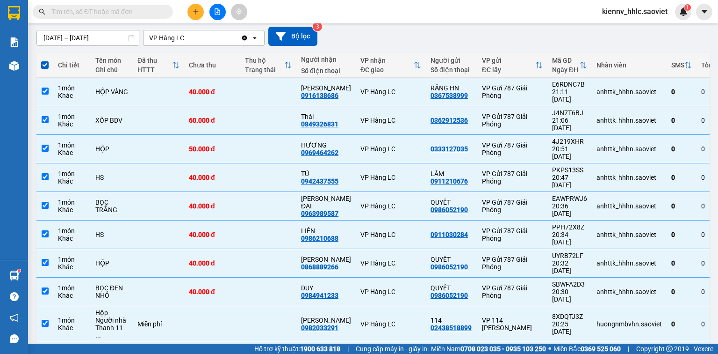
checkbox input "false"
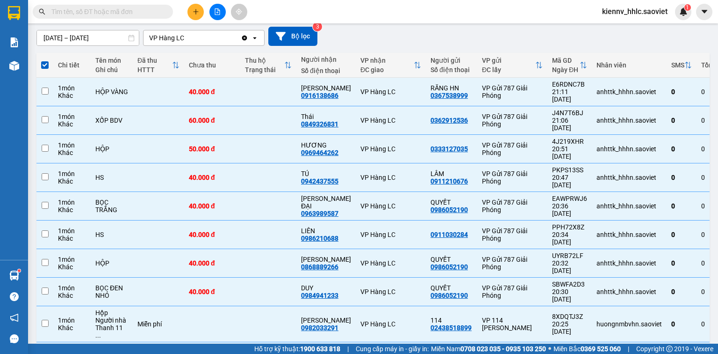
checkbox input "false"
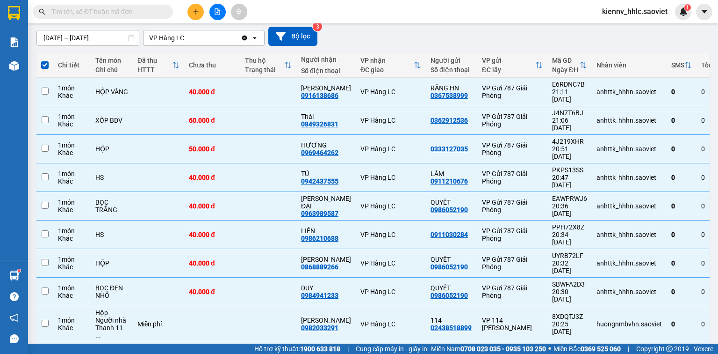
checkbox input "false"
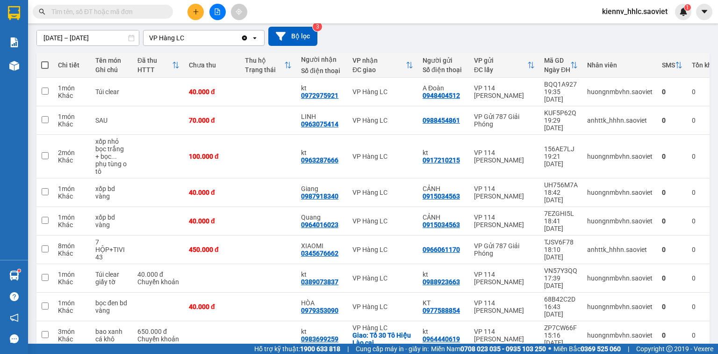
click at [47, 63] on span at bounding box center [44, 64] width 7 height 7
click at [45, 60] on input "checkbox" at bounding box center [45, 60] width 0 height 0
checkbox input "true"
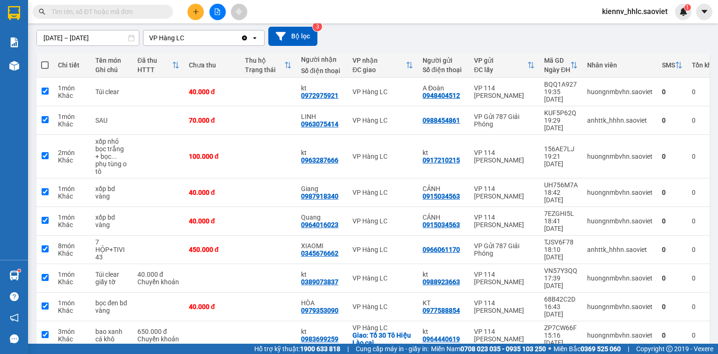
checkbox input "true"
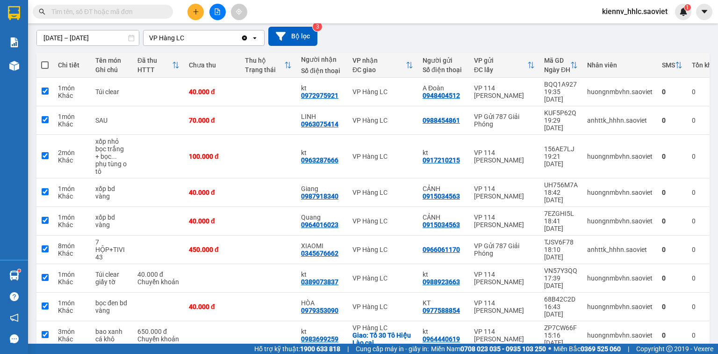
checkbox input "true"
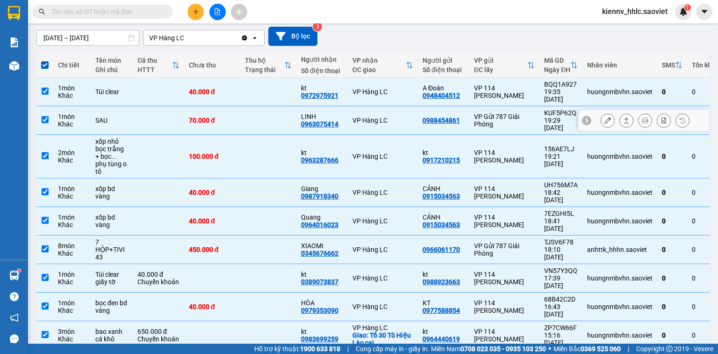
scroll to position [4, 0]
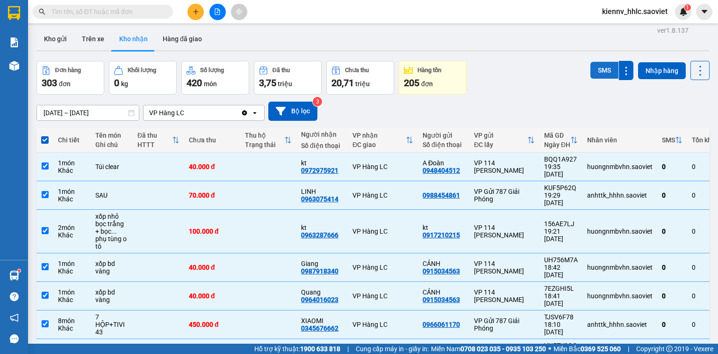
click at [594, 69] on button "SMS" at bounding box center [605, 70] width 28 height 17
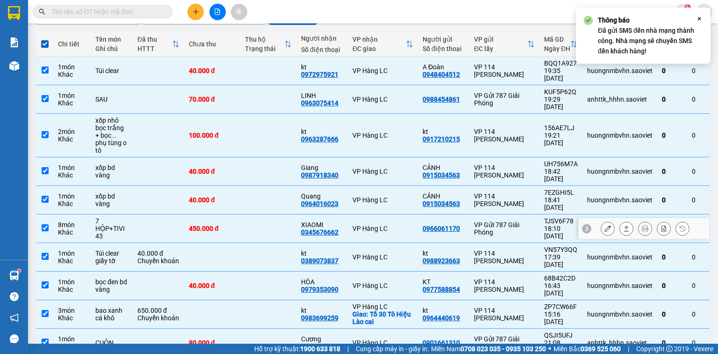
scroll to position [101, 0]
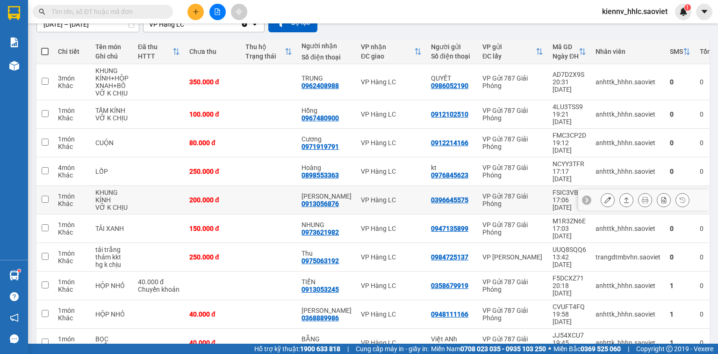
scroll to position [94, 0]
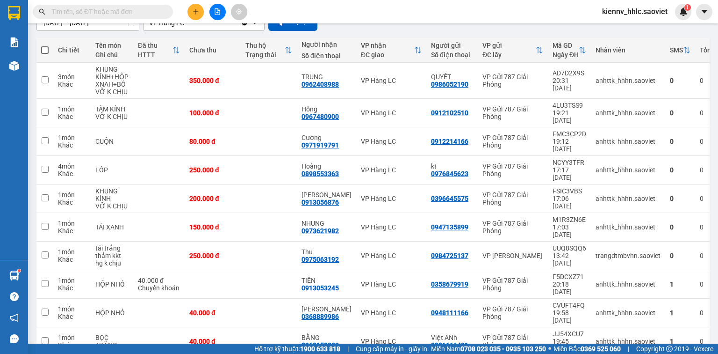
click at [45, 49] on span at bounding box center [44, 49] width 7 height 7
click at [45, 45] on input "checkbox" at bounding box center [45, 45] width 0 height 0
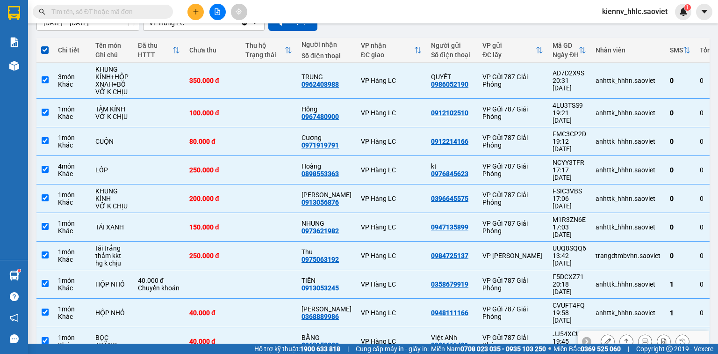
drag, startPoint x: 279, startPoint y: 286, endPoint x: 276, endPoint y: 262, distance: 24.0
click at [278, 327] on td at bounding box center [269, 341] width 56 height 29
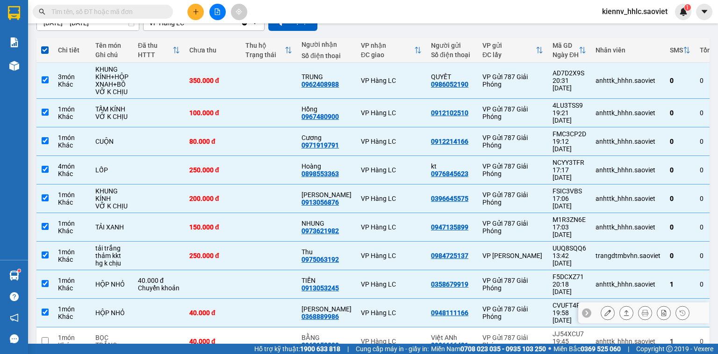
click at [275, 298] on td at bounding box center [269, 312] width 56 height 29
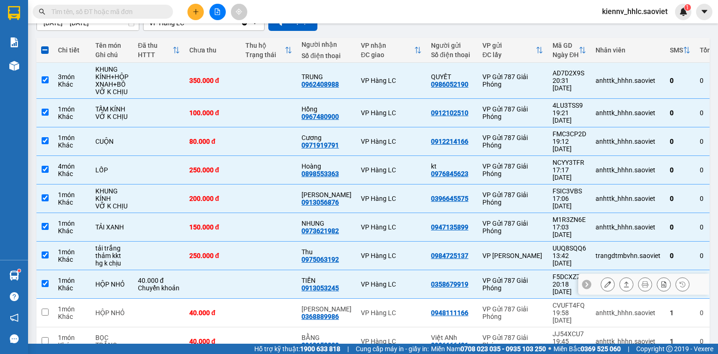
click at [276, 270] on td at bounding box center [269, 284] width 56 height 29
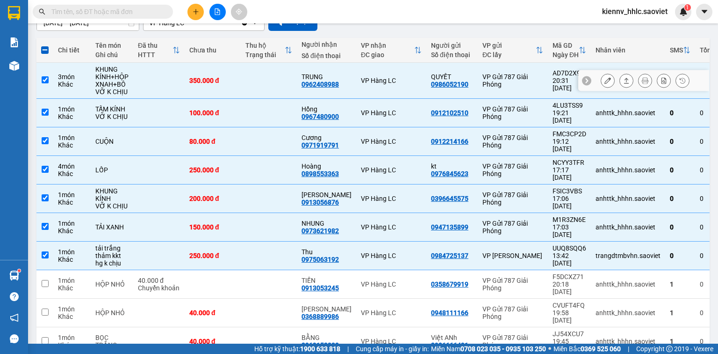
scroll to position [0, 0]
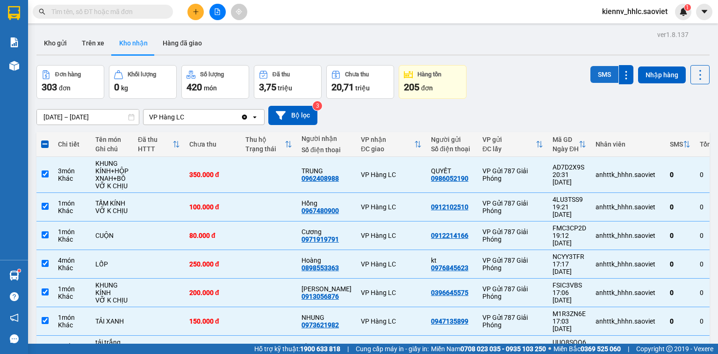
click at [599, 73] on button "SMS" at bounding box center [605, 74] width 28 height 17
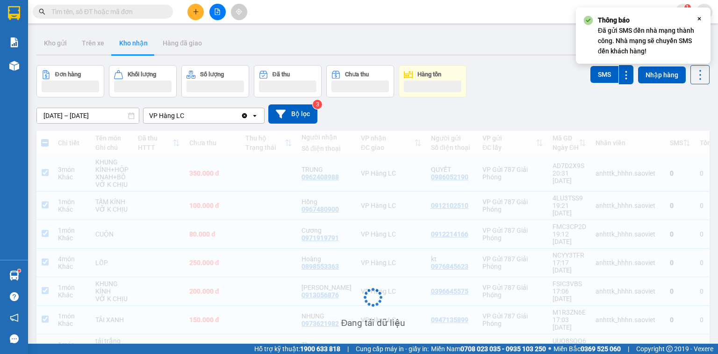
scroll to position [93, 0]
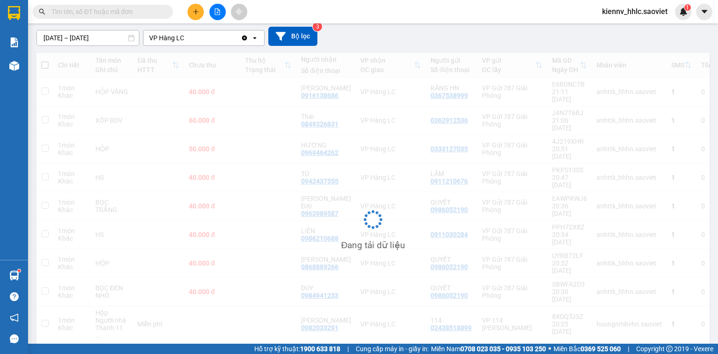
scroll to position [79, 0]
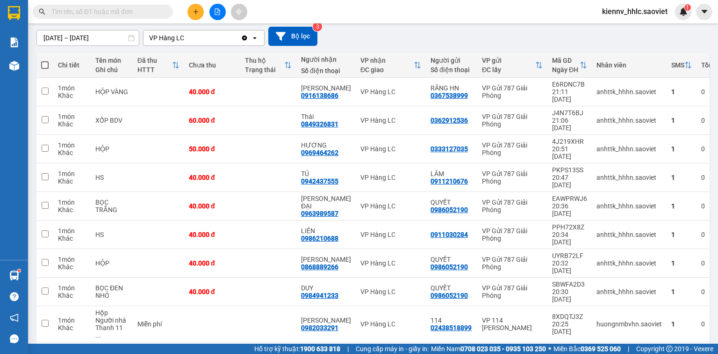
click at [223, 11] on button at bounding box center [217, 12] width 16 height 16
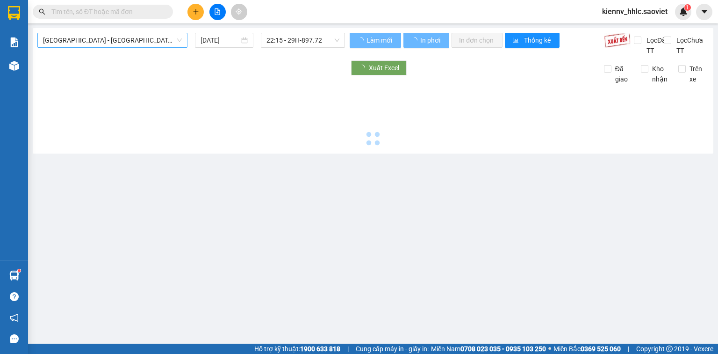
click at [128, 46] on span "[GEOGRAPHIC_DATA] - [GEOGRAPHIC_DATA] (Cabin)" at bounding box center [112, 40] width 139 height 14
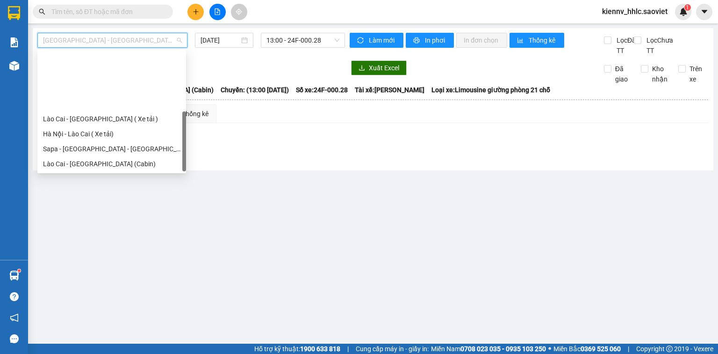
scroll to position [75, 0]
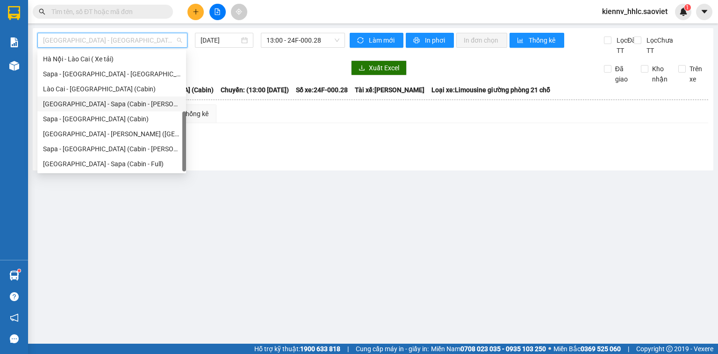
click at [138, 108] on div "[GEOGRAPHIC_DATA] - Sapa (Cabin - [PERSON_NAME])" at bounding box center [111, 103] width 149 height 15
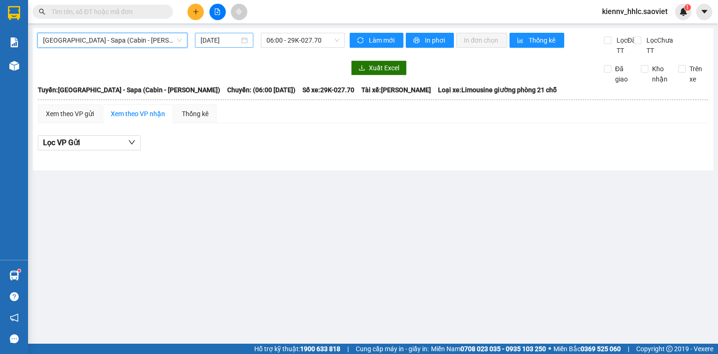
click at [231, 41] on input "[DATE]" at bounding box center [220, 40] width 38 height 10
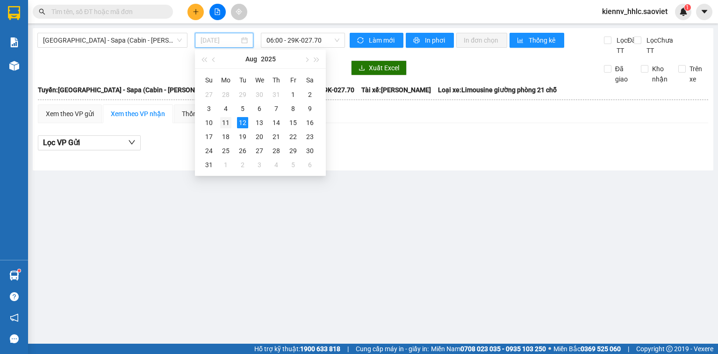
click at [218, 123] on td "11" at bounding box center [225, 122] width 17 height 14
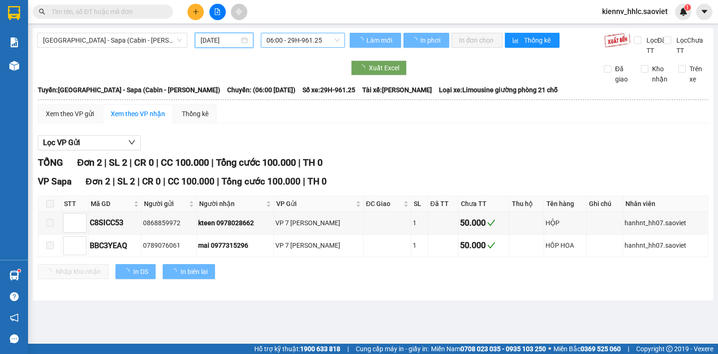
click at [286, 40] on span "06:00 - 29H-961.25" at bounding box center [303, 40] width 73 height 14
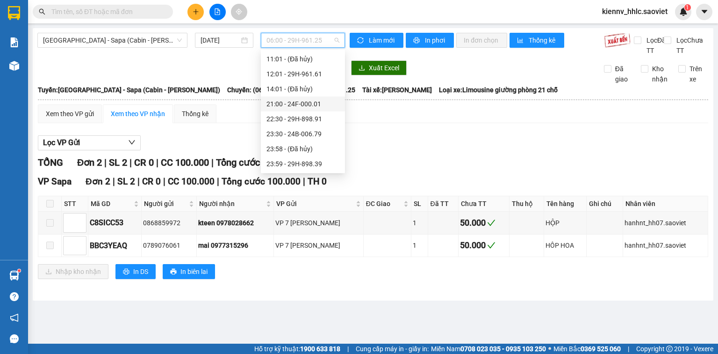
scroll to position [75, 0]
click at [297, 118] on div "22:30 - 29H-898.91" at bounding box center [303, 119] width 73 height 10
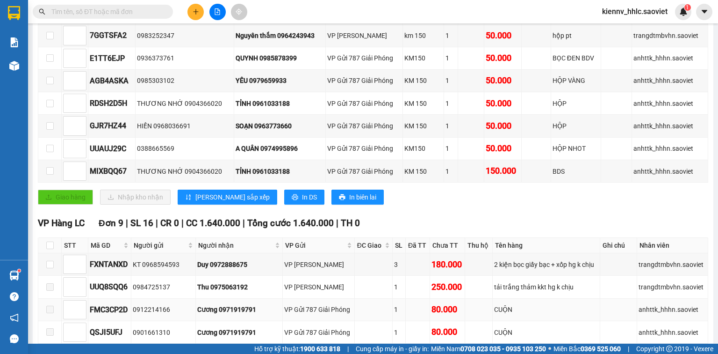
scroll to position [299, 0]
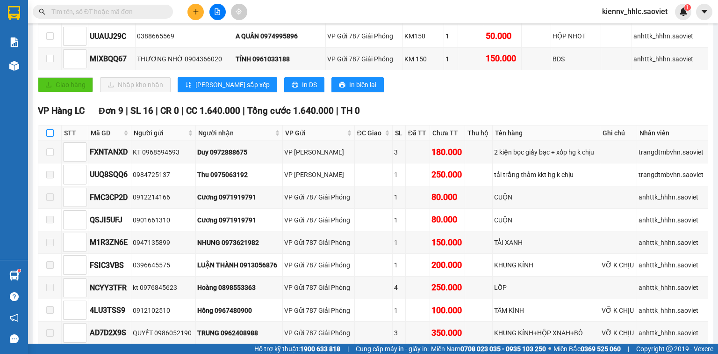
click at [50, 137] on input "checkbox" at bounding box center [49, 132] width 7 height 7
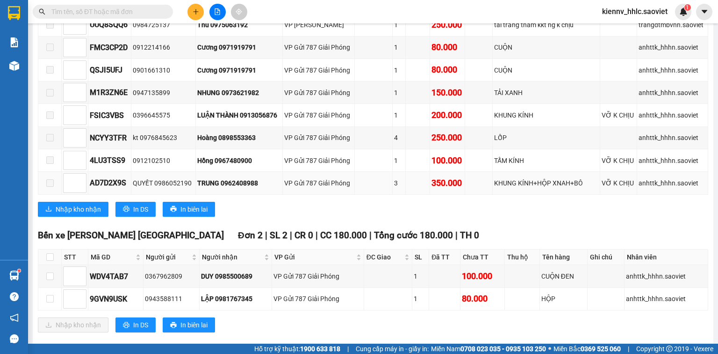
scroll to position [468, 0]
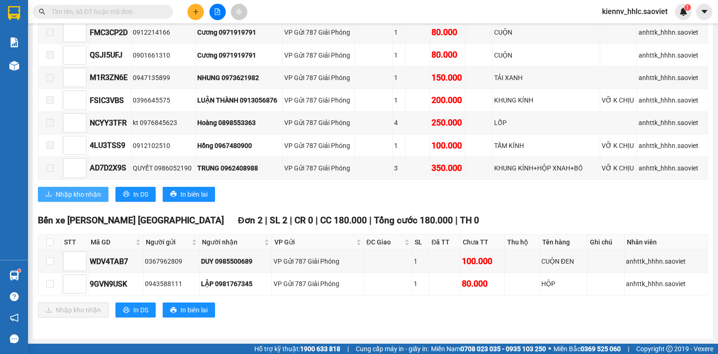
click at [58, 193] on span "Nhập kho nhận" at bounding box center [78, 194] width 45 height 10
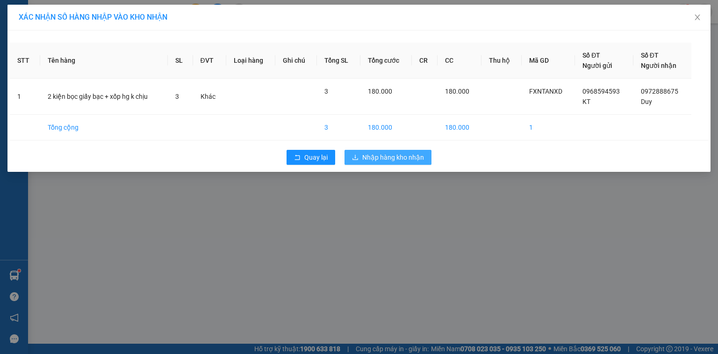
click at [373, 159] on span "Nhập hàng kho nhận" at bounding box center [393, 157] width 62 height 10
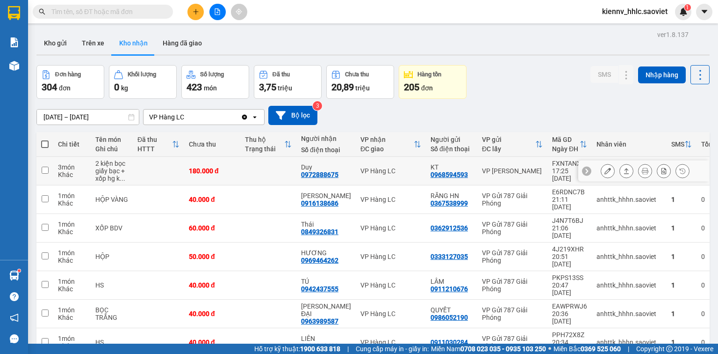
click at [287, 171] on td at bounding box center [268, 171] width 56 height 29
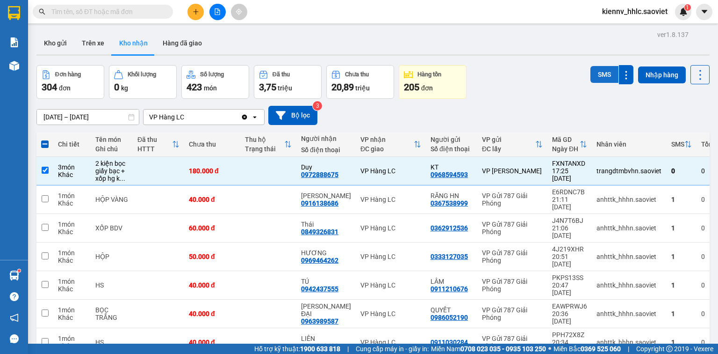
click at [600, 74] on button "SMS" at bounding box center [605, 74] width 28 height 17
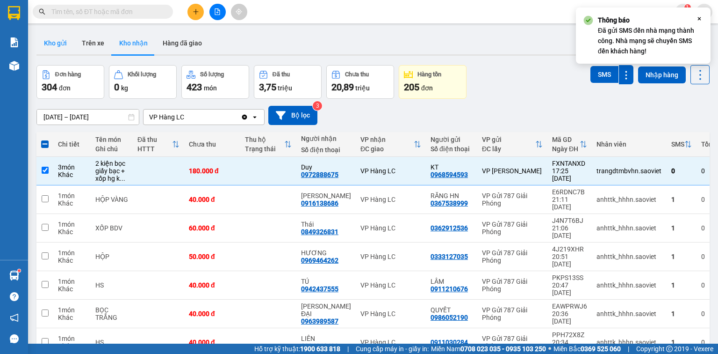
click at [60, 45] on button "Kho gửi" at bounding box center [55, 43] width 38 height 22
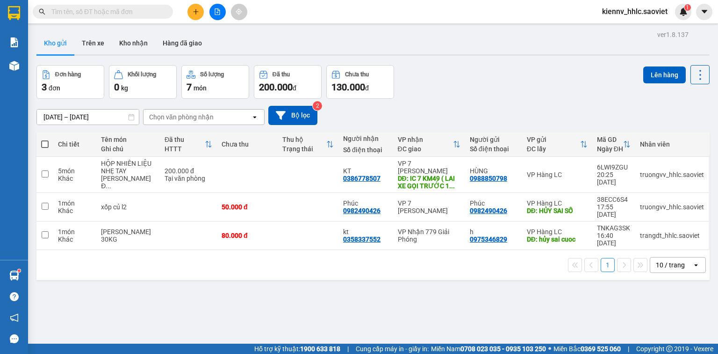
click at [71, 14] on input "text" at bounding box center [106, 12] width 110 height 10
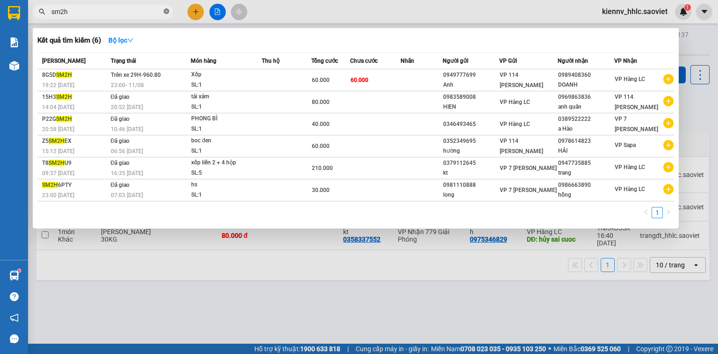
click at [166, 9] on icon "close-circle" at bounding box center [167, 11] width 6 height 6
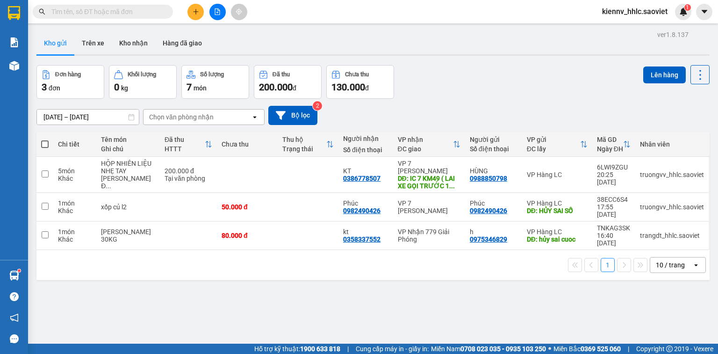
click at [215, 11] on icon "file-add" at bounding box center [217, 11] width 7 height 7
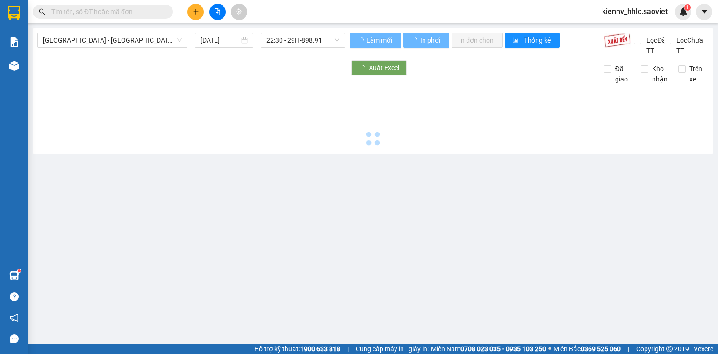
click at [138, 42] on span "[GEOGRAPHIC_DATA] - [GEOGRAPHIC_DATA] (Cabin)" at bounding box center [112, 40] width 139 height 14
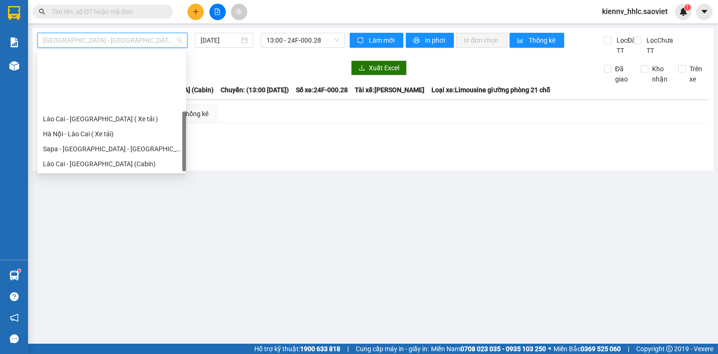
scroll to position [75, 0]
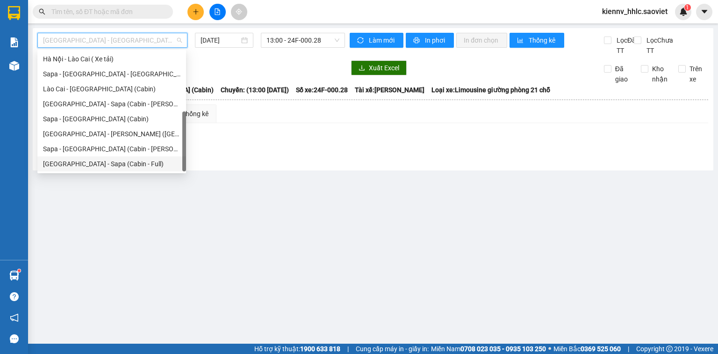
click at [143, 163] on div "[GEOGRAPHIC_DATA] - Sapa (Cabin - Full)" at bounding box center [111, 164] width 137 height 10
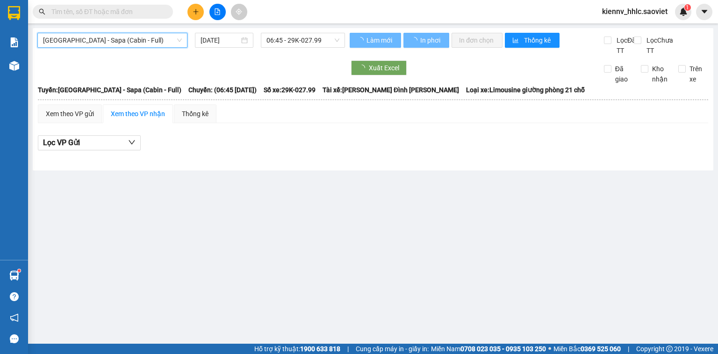
click at [233, 40] on input "[DATE]" at bounding box center [220, 40] width 38 height 10
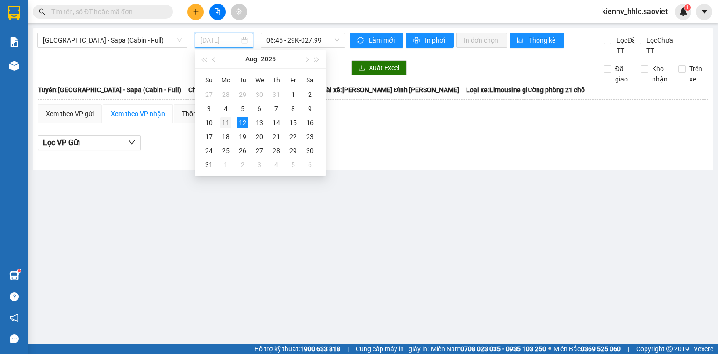
click at [230, 122] on div "11" at bounding box center [225, 122] width 11 height 11
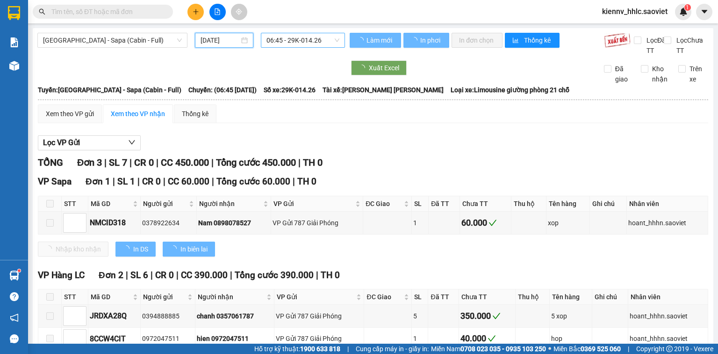
click at [288, 41] on span "06:45 - 29K-014.26" at bounding box center [303, 40] width 73 height 14
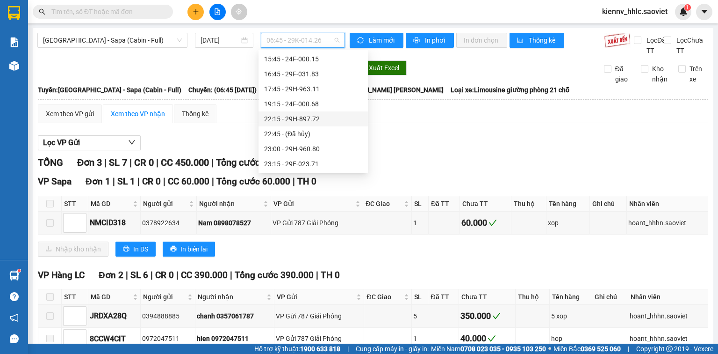
scroll to position [165, 0]
click at [324, 115] on div "22:15 - 29H-897.72" at bounding box center [313, 118] width 109 height 15
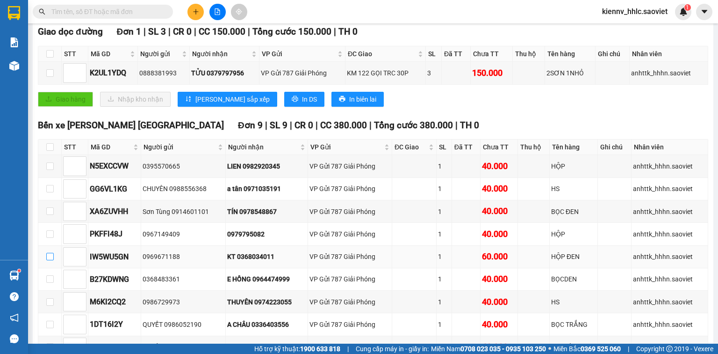
scroll to position [299, 0]
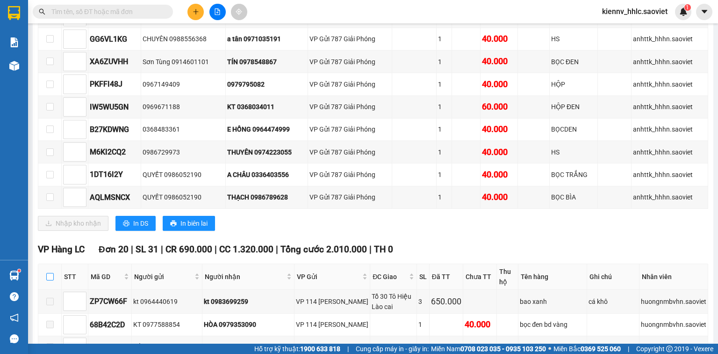
click at [50, 280] on input "checkbox" at bounding box center [49, 276] width 7 height 7
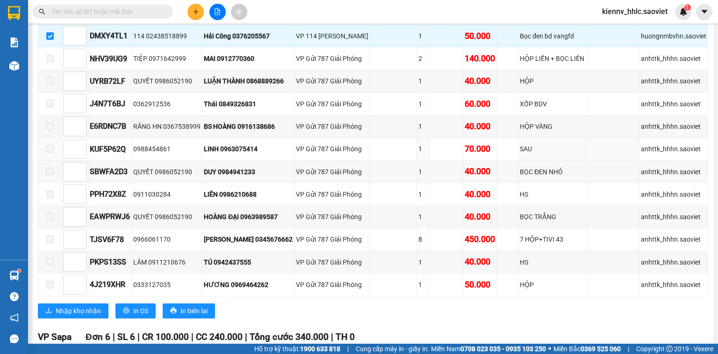
scroll to position [860, 0]
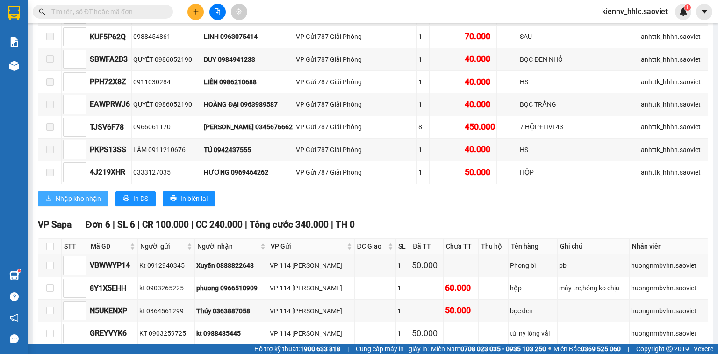
click at [80, 202] on span "Nhập kho nhận" at bounding box center [78, 198] width 45 height 10
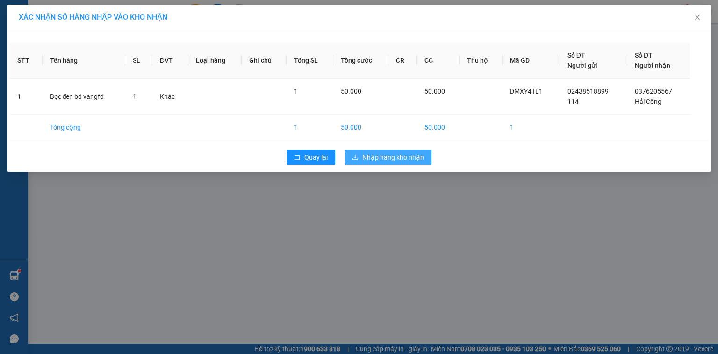
click at [352, 157] on button "Nhập hàng kho nhận" at bounding box center [388, 157] width 87 height 15
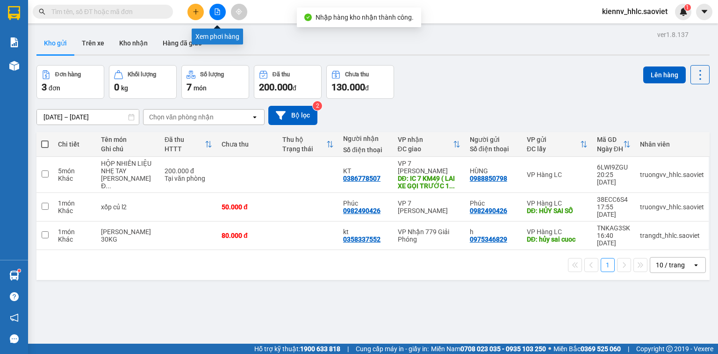
click at [211, 11] on button at bounding box center [217, 12] width 16 height 16
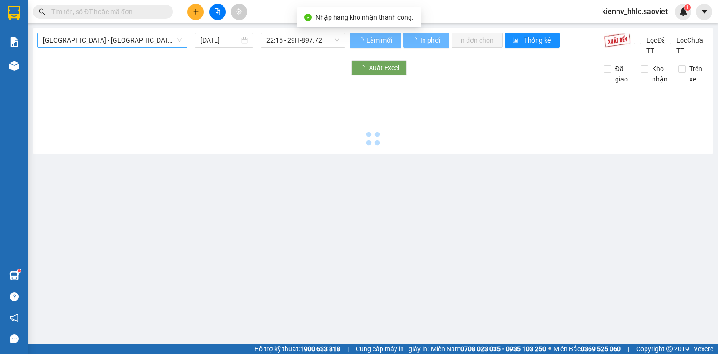
click at [108, 42] on span "[GEOGRAPHIC_DATA] - [GEOGRAPHIC_DATA] (Cabin)" at bounding box center [112, 40] width 139 height 14
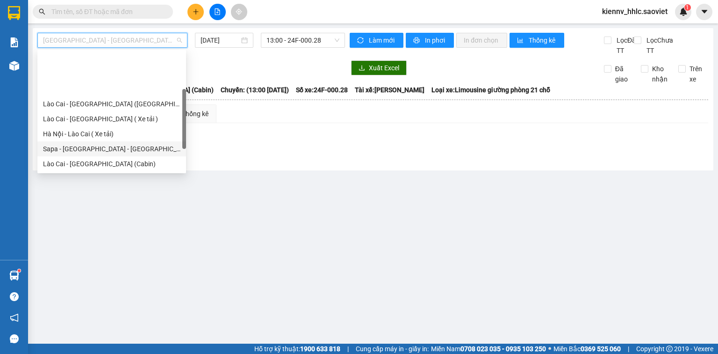
scroll to position [75, 0]
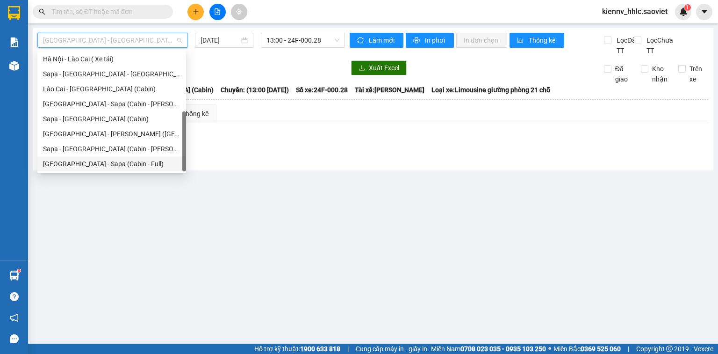
drag, startPoint x: 142, startPoint y: 163, endPoint x: 215, endPoint y: 66, distance: 121.2
click at [142, 163] on div "[GEOGRAPHIC_DATA] - Sapa (Cabin - Full)" at bounding box center [111, 164] width 137 height 10
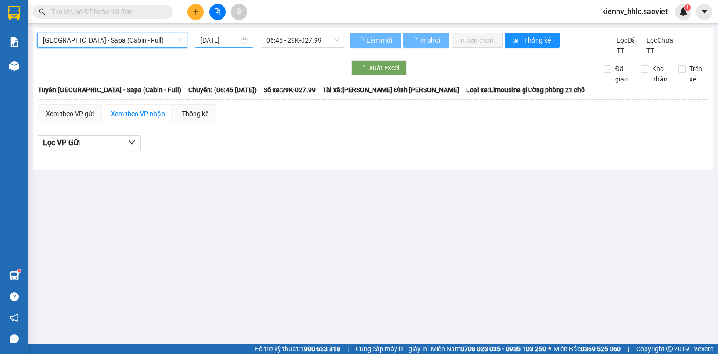
click at [237, 35] on input "[DATE]" at bounding box center [220, 40] width 38 height 10
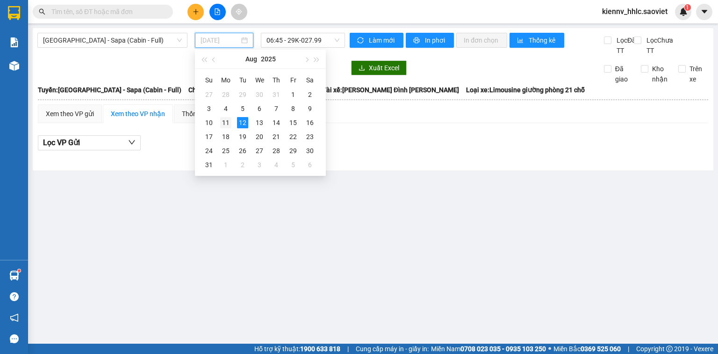
click at [221, 125] on div "11" at bounding box center [225, 122] width 11 height 11
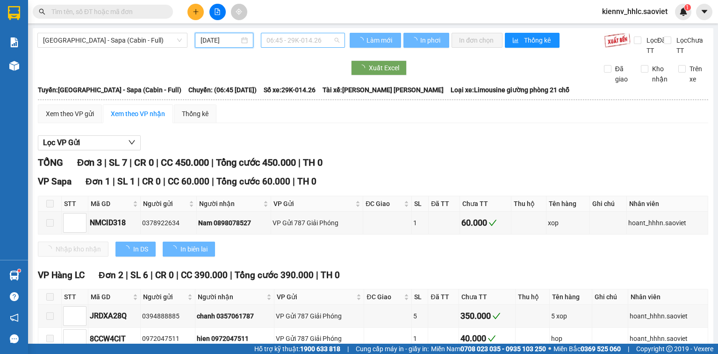
click at [309, 40] on span "06:45 - 29K-014.26" at bounding box center [303, 40] width 73 height 14
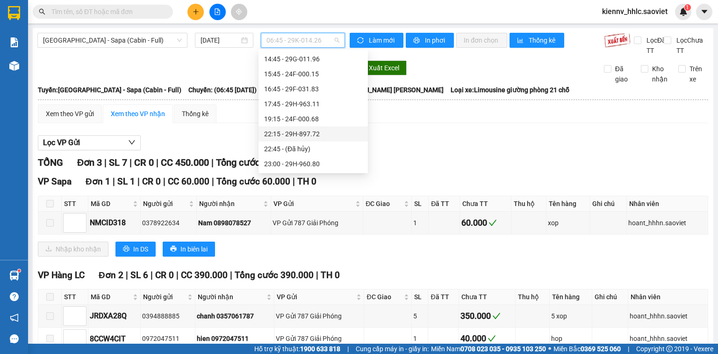
scroll to position [165, 0]
click at [323, 146] on div "23:00 - 29H-960.80" at bounding box center [313, 149] width 98 height 10
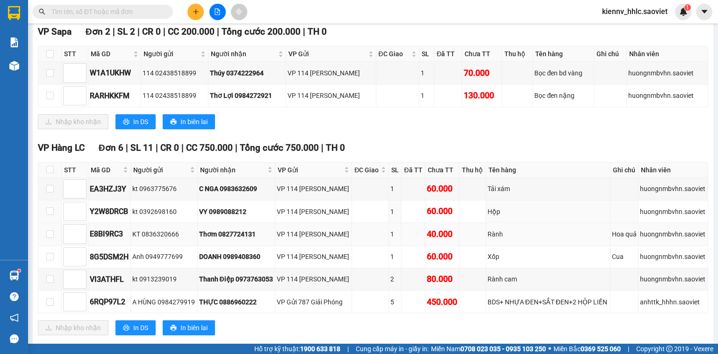
scroll to position [174, 0]
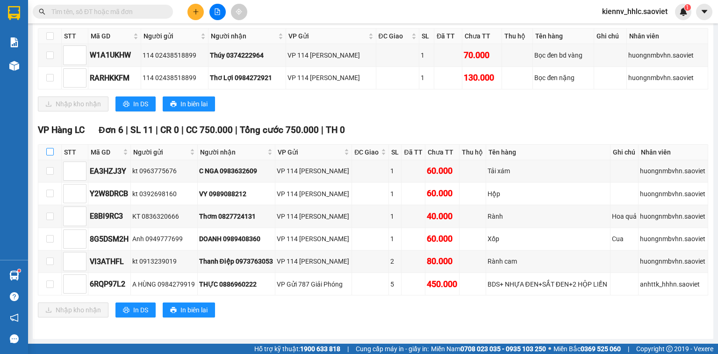
click at [53, 153] on input "checkbox" at bounding box center [49, 151] width 7 height 7
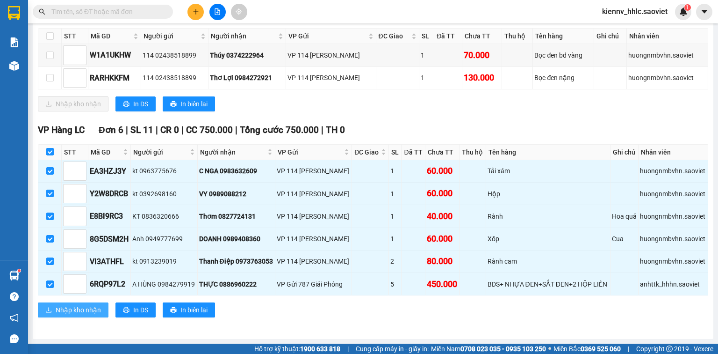
click at [66, 309] on span "Nhập kho nhận" at bounding box center [78, 309] width 45 height 10
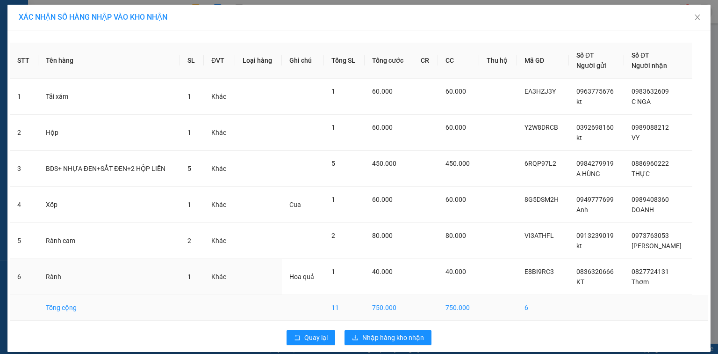
scroll to position [8, 0]
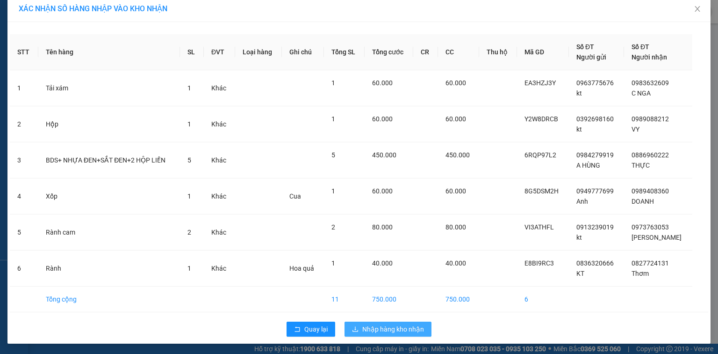
click at [420, 328] on span "Nhập hàng kho nhận" at bounding box center [393, 329] width 62 height 10
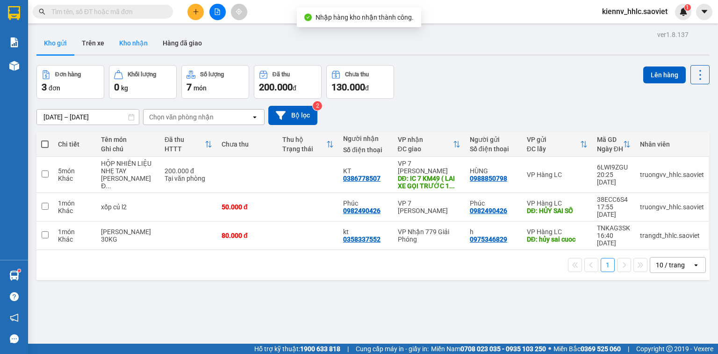
click at [133, 43] on button "Kho nhận" at bounding box center [133, 43] width 43 height 22
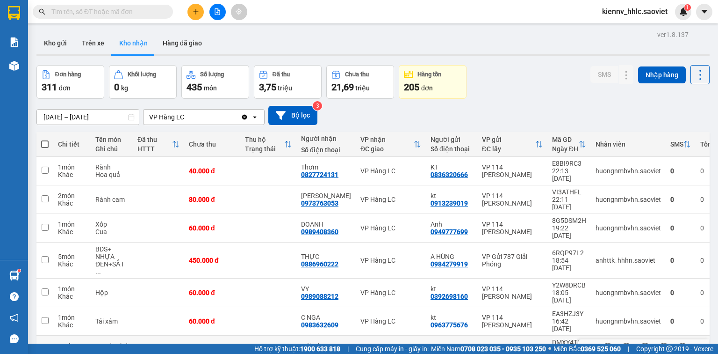
drag, startPoint x: 260, startPoint y: 298, endPoint x: 259, endPoint y: 279, distance: 19.7
click at [260, 335] on td at bounding box center [268, 349] width 56 height 29
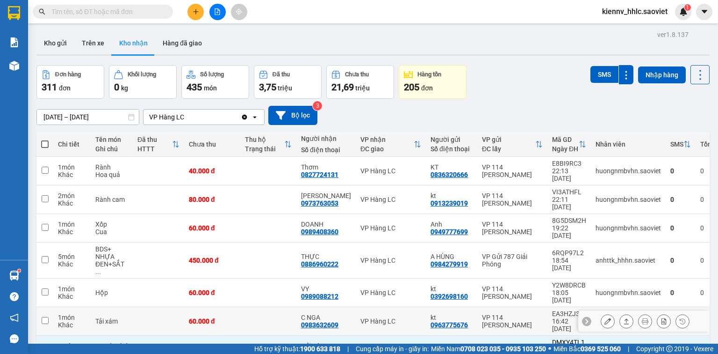
drag, startPoint x: 259, startPoint y: 279, endPoint x: 255, endPoint y: 260, distance: 19.4
click at [258, 307] on td at bounding box center [268, 321] width 56 height 29
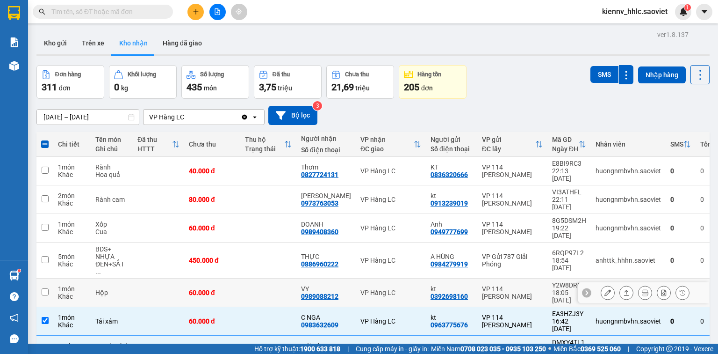
drag, startPoint x: 254, startPoint y: 258, endPoint x: 254, endPoint y: 239, distance: 18.7
click at [254, 278] on td at bounding box center [268, 292] width 56 height 29
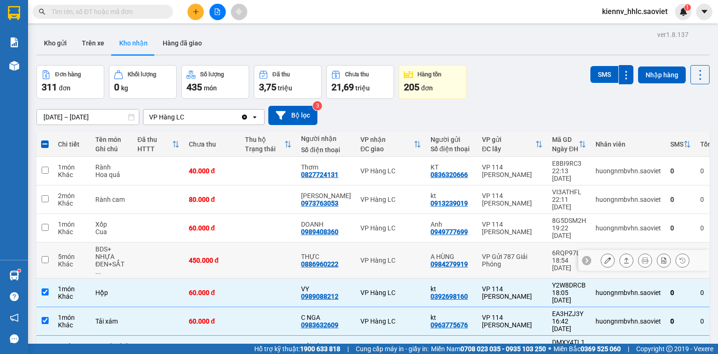
drag, startPoint x: 254, startPoint y: 238, endPoint x: 253, endPoint y: 224, distance: 15.0
click at [253, 242] on td at bounding box center [268, 260] width 56 height 36
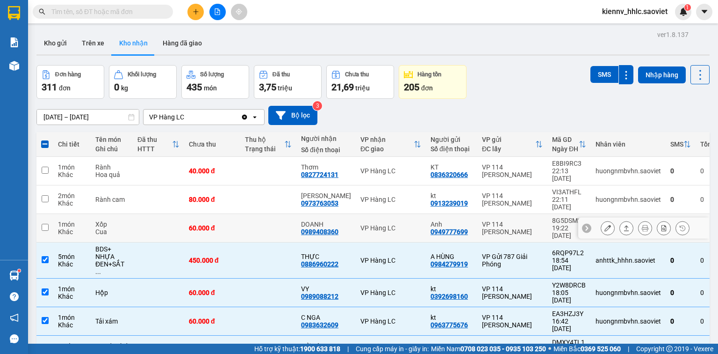
drag, startPoint x: 253, startPoint y: 215, endPoint x: 255, endPoint y: 201, distance: 14.3
click at [253, 214] on td at bounding box center [268, 228] width 56 height 29
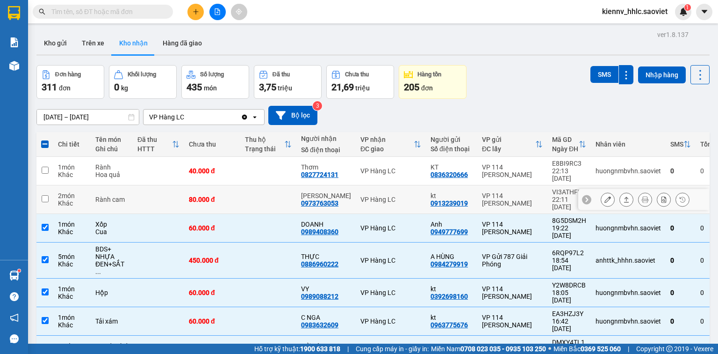
drag, startPoint x: 255, startPoint y: 191, endPoint x: 259, endPoint y: 171, distance: 20.4
click at [256, 187] on td at bounding box center [268, 199] width 56 height 29
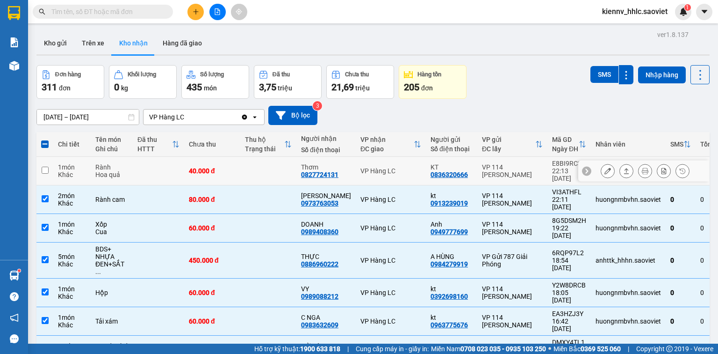
drag, startPoint x: 259, startPoint y: 171, endPoint x: 299, endPoint y: 154, distance: 43.9
click at [259, 170] on td at bounding box center [268, 171] width 56 height 29
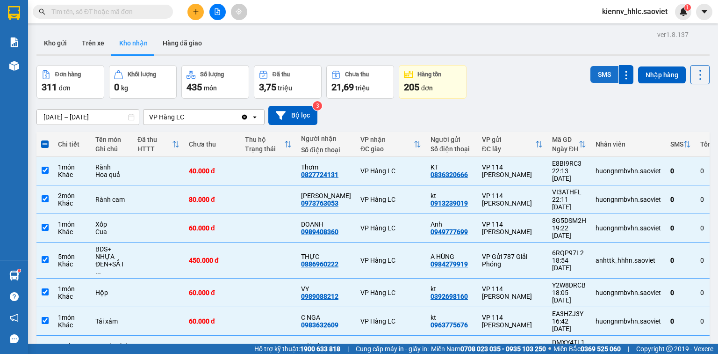
click at [601, 74] on button "SMS" at bounding box center [605, 74] width 28 height 17
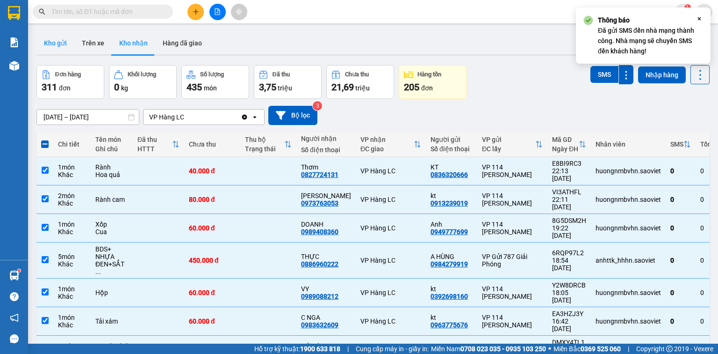
click at [53, 32] on button "Kho gửi" at bounding box center [55, 43] width 38 height 22
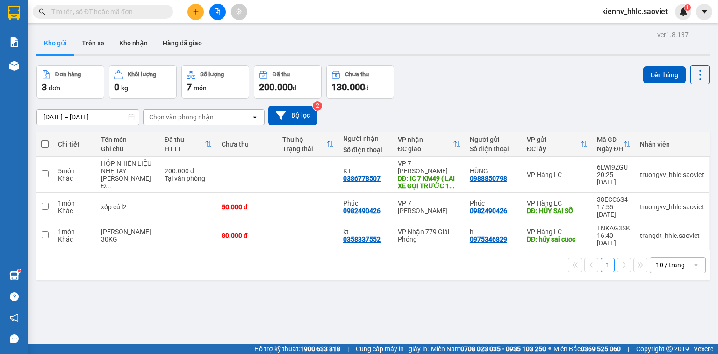
click at [209, 6] on div at bounding box center [217, 12] width 70 height 16
click at [213, 7] on button at bounding box center [217, 12] width 16 height 16
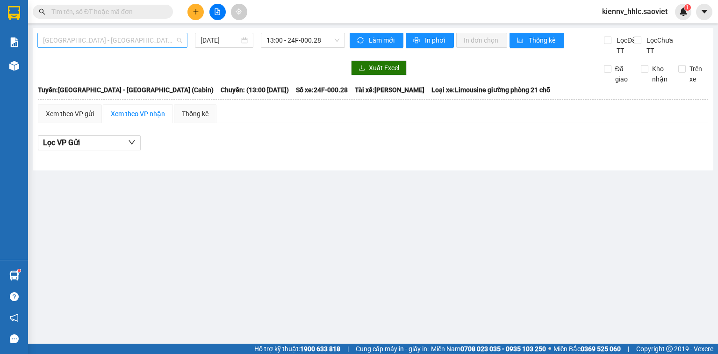
click at [159, 43] on span "[GEOGRAPHIC_DATA] - [GEOGRAPHIC_DATA] (Cabin)" at bounding box center [112, 40] width 139 height 14
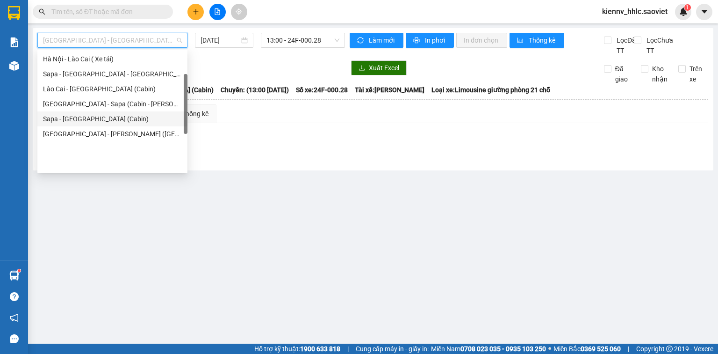
scroll to position [75, 0]
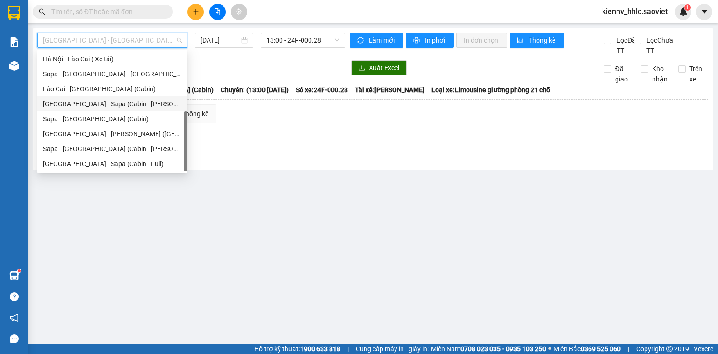
click at [151, 107] on div "[GEOGRAPHIC_DATA] - Sapa (Cabin - [PERSON_NAME])" at bounding box center [112, 104] width 139 height 10
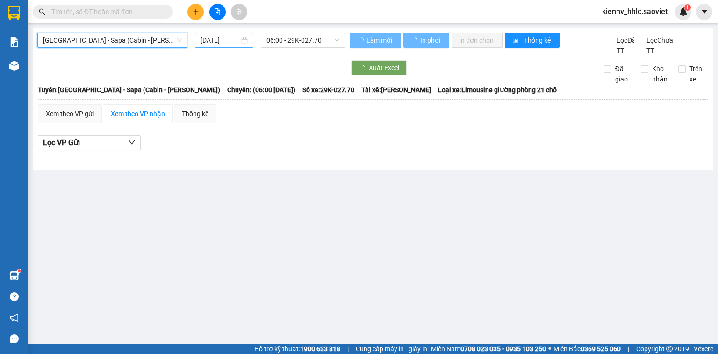
click at [212, 44] on input "[DATE]" at bounding box center [220, 40] width 38 height 10
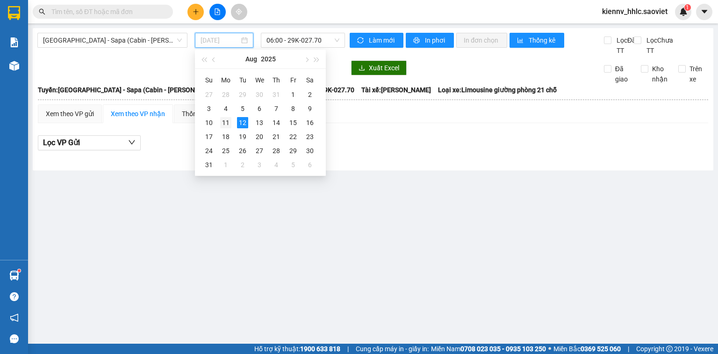
click at [223, 125] on div "11" at bounding box center [225, 122] width 11 height 11
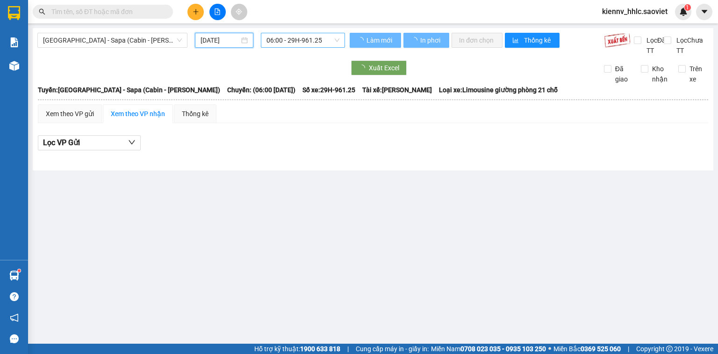
click at [294, 37] on span "06:00 - 29H-961.25" at bounding box center [303, 40] width 73 height 14
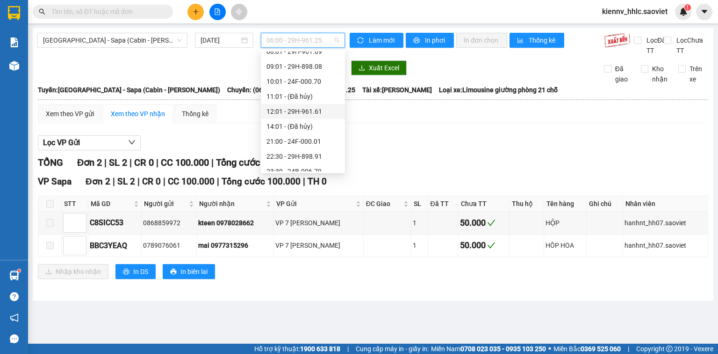
scroll to position [75, 0]
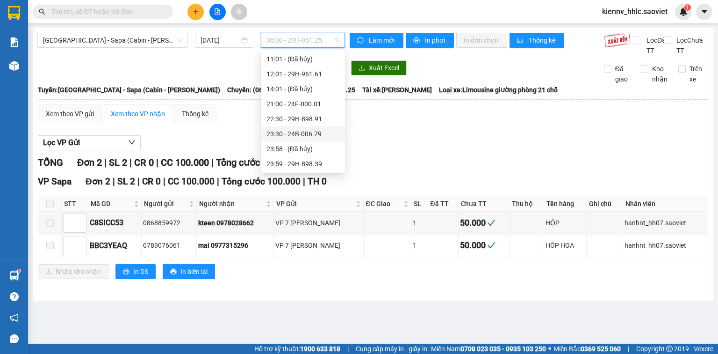
click at [311, 131] on div "23:30 - 24B-006.79" at bounding box center [303, 134] width 73 height 10
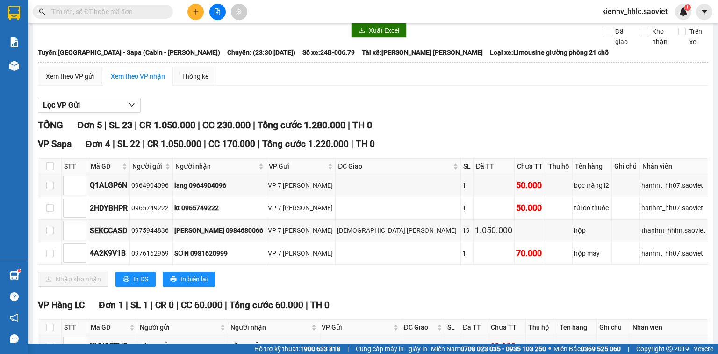
scroll to position [108, 0]
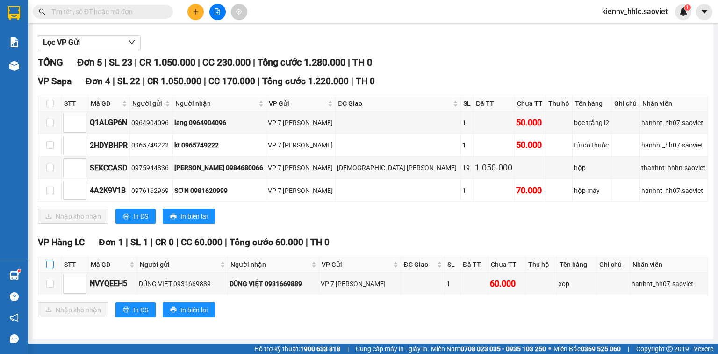
drag, startPoint x: 49, startPoint y: 266, endPoint x: 56, endPoint y: 268, distance: 8.0
click at [51, 266] on input "checkbox" at bounding box center [49, 263] width 7 height 7
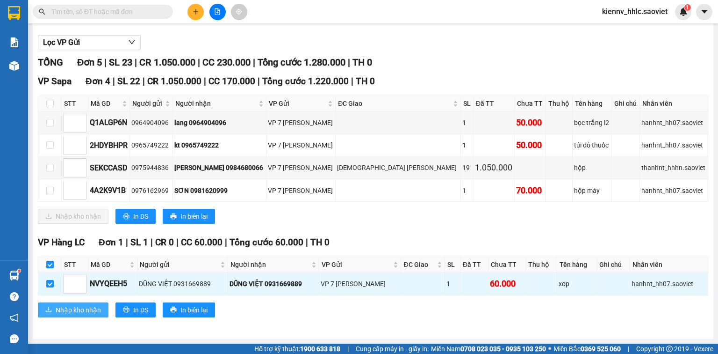
click at [58, 309] on span "Nhập kho nhận" at bounding box center [78, 309] width 45 height 10
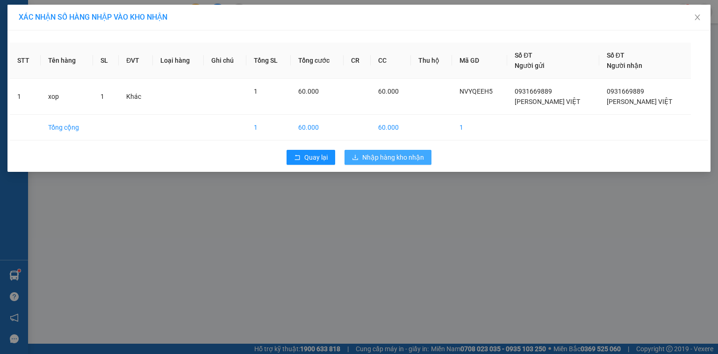
click at [414, 160] on span "Nhập hàng kho nhận" at bounding box center [393, 157] width 62 height 10
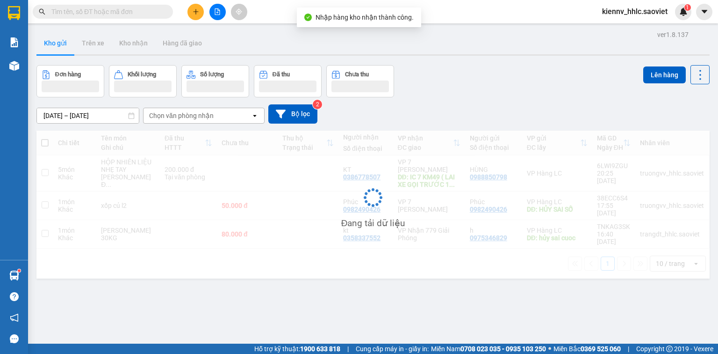
click at [129, 48] on button "Kho nhận" at bounding box center [133, 43] width 43 height 22
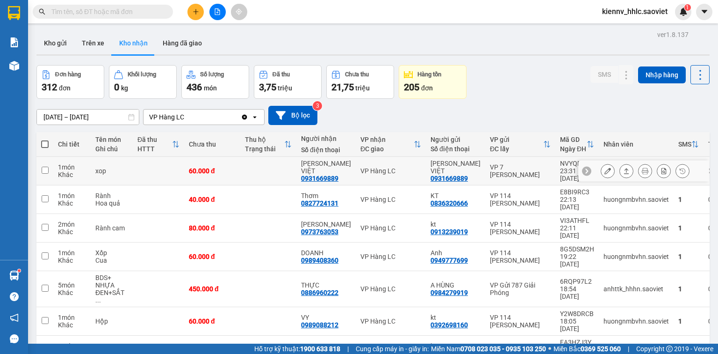
click at [369, 174] on td "VP Hàng LC" at bounding box center [391, 171] width 70 height 29
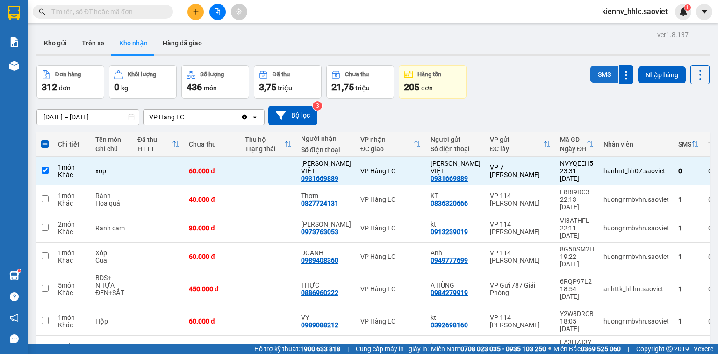
click at [600, 75] on button "SMS" at bounding box center [605, 74] width 28 height 17
click at [89, 14] on input "text" at bounding box center [106, 12] width 110 height 10
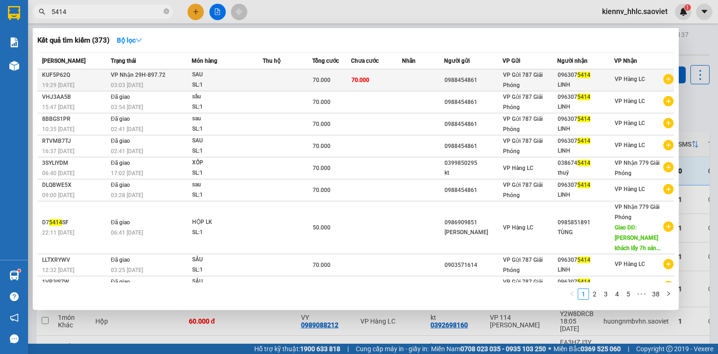
click at [244, 78] on div "SAU" at bounding box center [227, 75] width 70 height 10
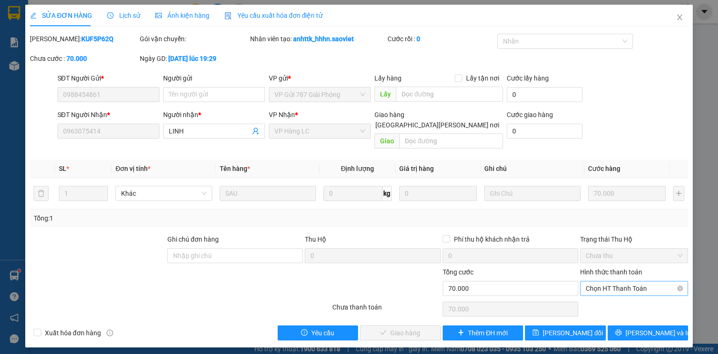
click at [624, 281] on span "Chọn HT Thanh Toán" at bounding box center [634, 288] width 97 height 14
click at [617, 296] on div "Tại văn phòng" at bounding box center [634, 296] width 97 height 10
click at [416, 327] on span "[PERSON_NAME] và [PERSON_NAME] hàng" at bounding box center [441, 332] width 126 height 10
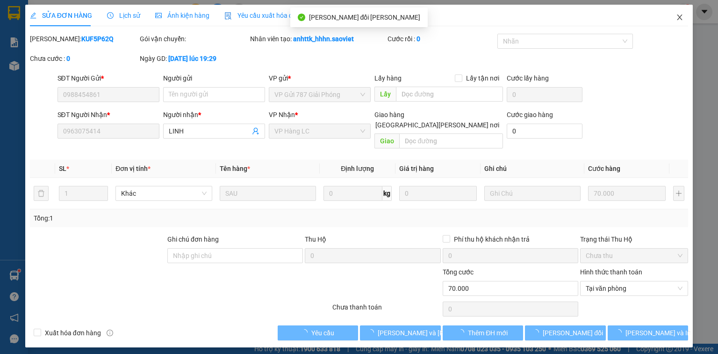
click at [678, 17] on icon "close" at bounding box center [679, 17] width 7 height 7
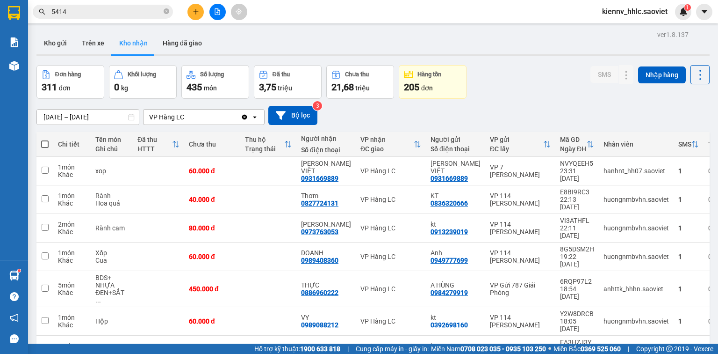
click at [145, 15] on input "5414" at bounding box center [106, 12] width 110 height 10
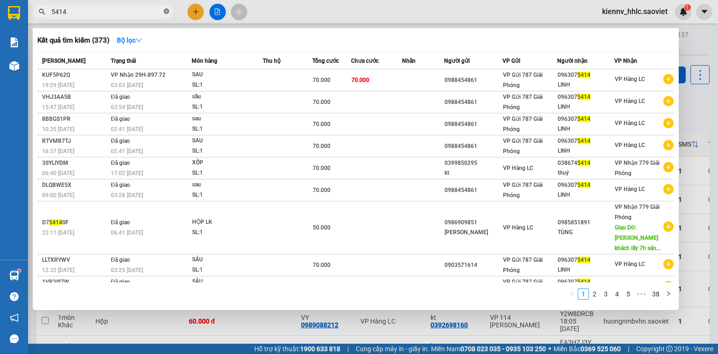
click at [166, 12] on icon "close-circle" at bounding box center [167, 11] width 6 height 6
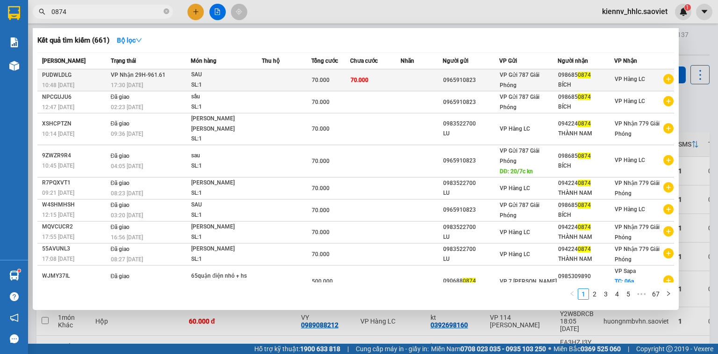
click at [125, 71] on span "[PERSON_NAME] 29H-961.61" at bounding box center [138, 74] width 55 height 7
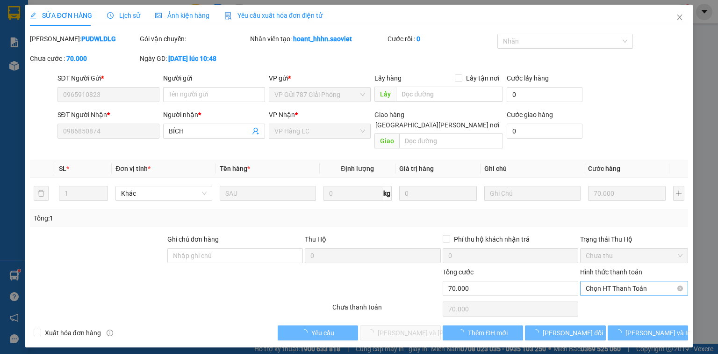
click at [640, 281] on span "Chọn HT Thanh Toán" at bounding box center [634, 288] width 97 height 14
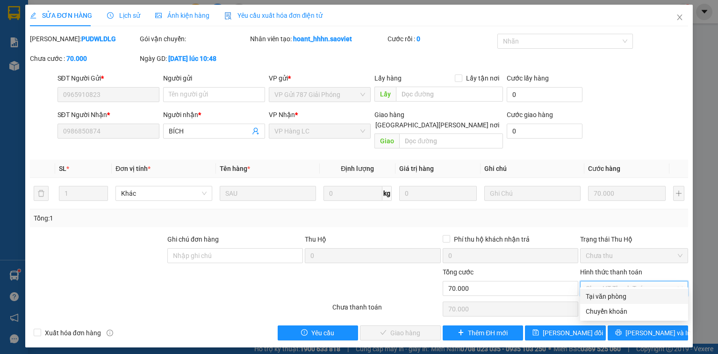
click at [622, 292] on div "Tại văn phòng" at bounding box center [634, 296] width 97 height 10
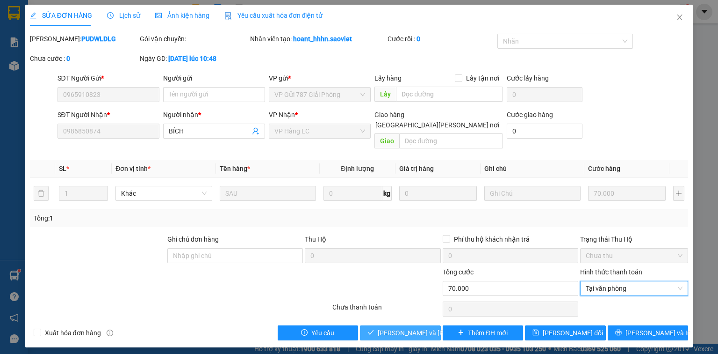
click at [403, 327] on span "[PERSON_NAME] và [PERSON_NAME] hàng" at bounding box center [441, 332] width 126 height 10
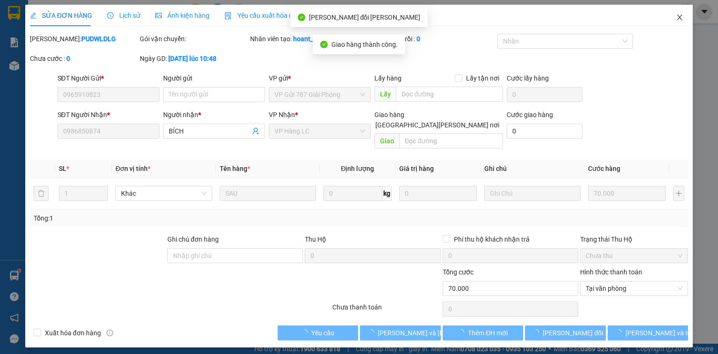
click at [678, 17] on icon "close" at bounding box center [679, 17] width 7 height 7
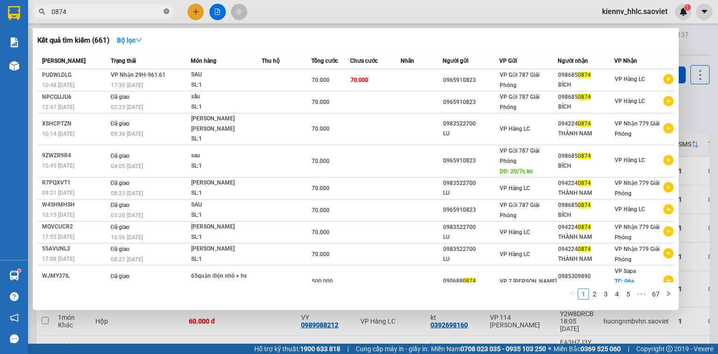
click at [165, 12] on icon "close-circle" at bounding box center [167, 11] width 6 height 6
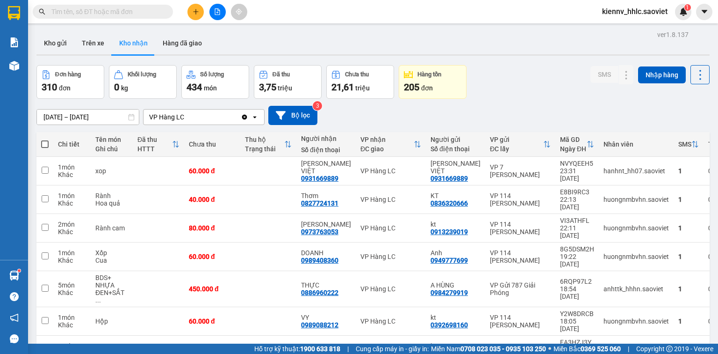
click at [144, 5] on span at bounding box center [103, 12] width 140 height 14
click at [138, 11] on input "text" at bounding box center [106, 12] width 110 height 10
